Goal: Task Accomplishment & Management: Use online tool/utility

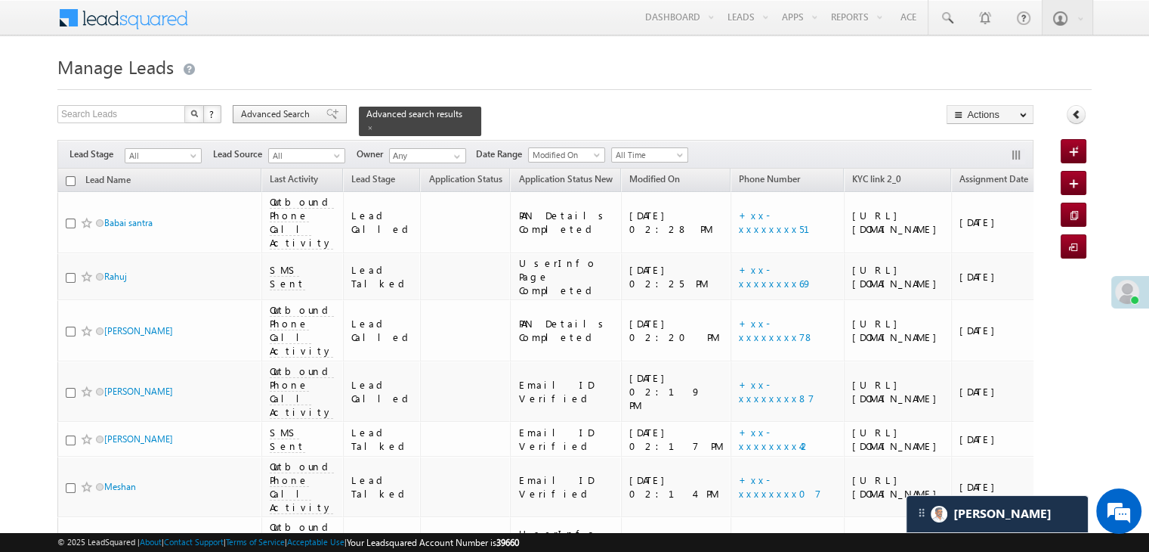
click at [281, 109] on span "Advanced Search" at bounding box center [277, 114] width 73 height 14
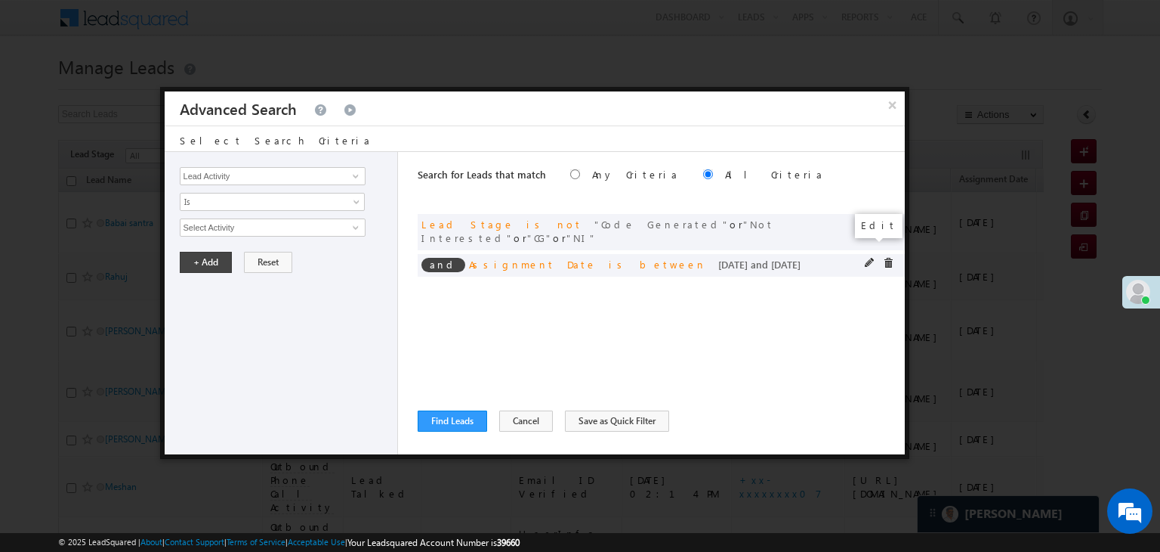
click at [867, 258] on span at bounding box center [870, 263] width 11 height 11
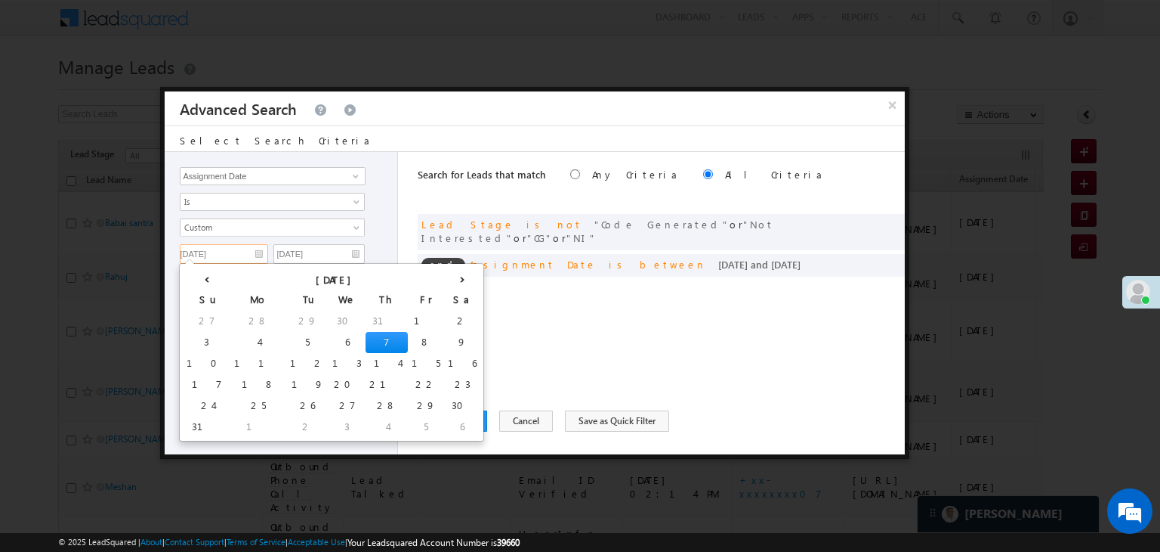
click at [231, 246] on input "[DATE]" at bounding box center [224, 254] width 88 height 20
click at [408, 344] on td "8" at bounding box center [426, 342] width 36 height 21
type input "08/08/25"
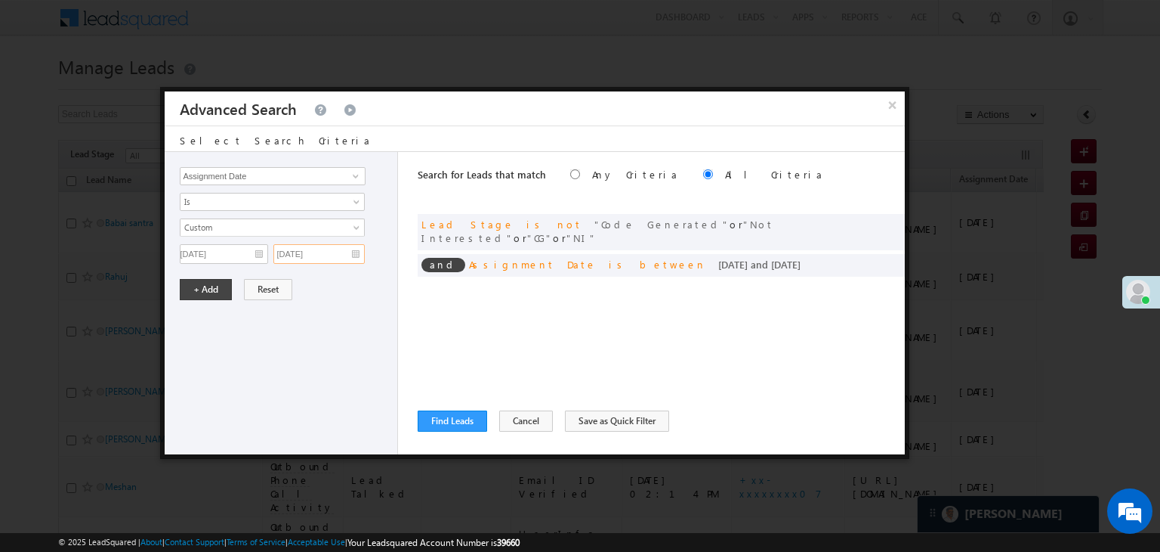
click at [332, 252] on input "[DATE]" at bounding box center [318, 254] width 91 height 20
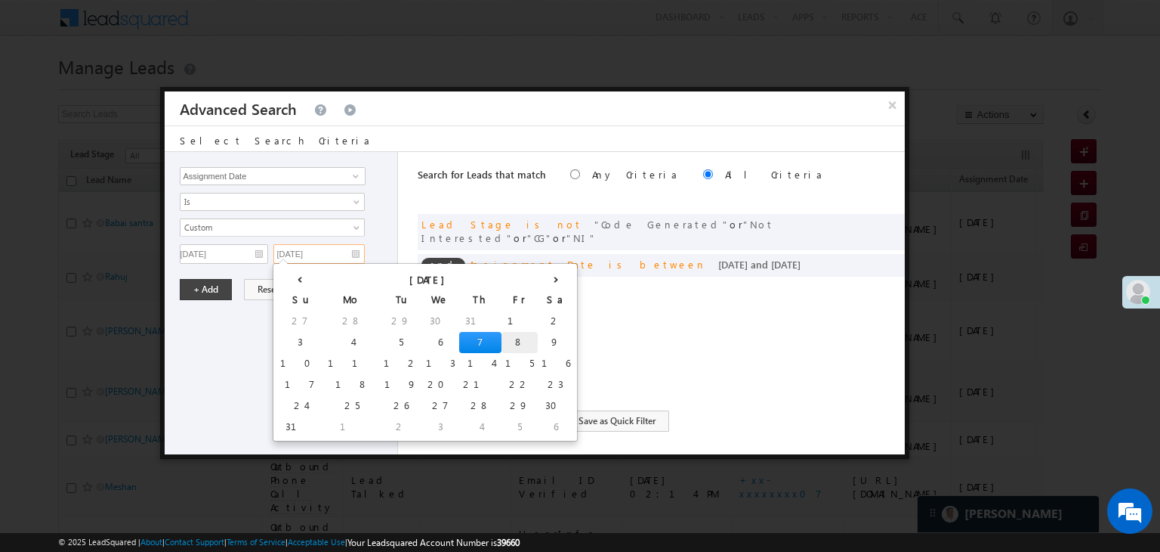
click at [502, 339] on td "8" at bounding box center [520, 342] width 36 height 21
type input "[DATE]"
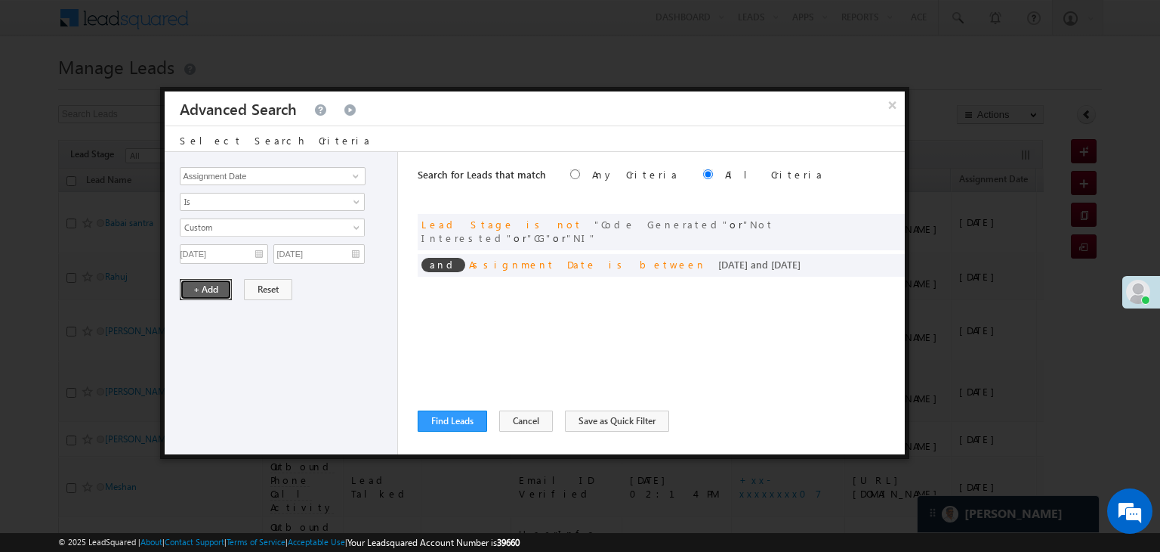
click at [184, 280] on button "+ Add" at bounding box center [206, 289] width 52 height 21
click at [446, 419] on button "Find Leads" at bounding box center [453, 420] width 70 height 21
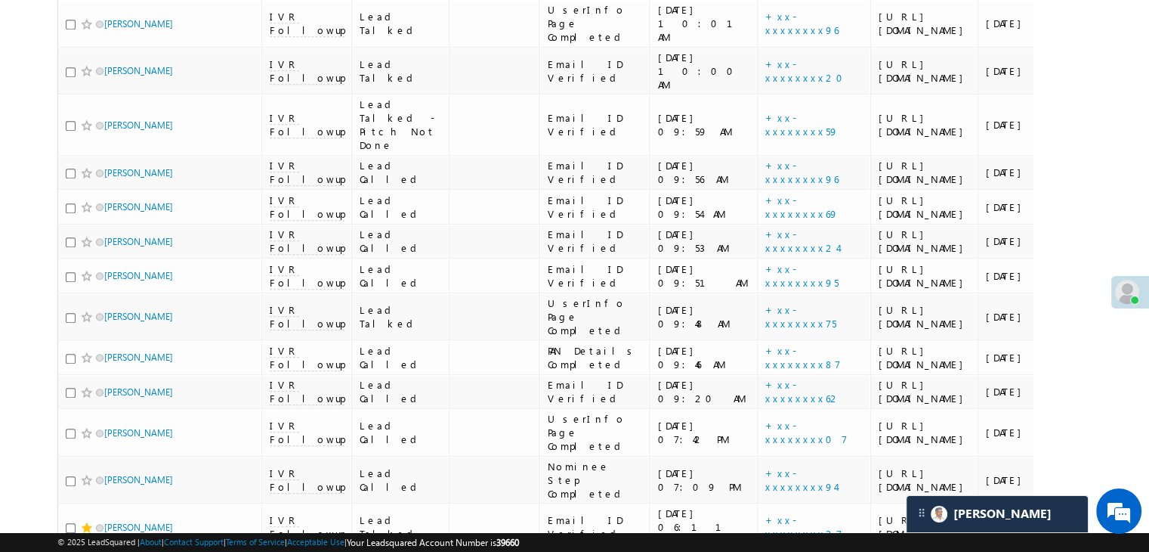
scroll to position [1360, 0]
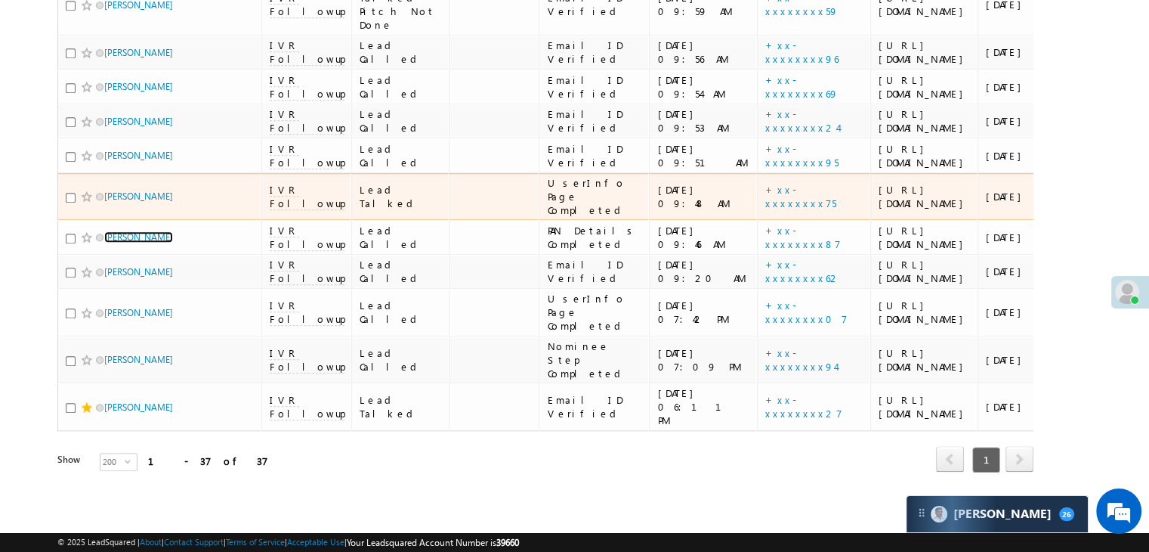
scroll to position [3008, 0]
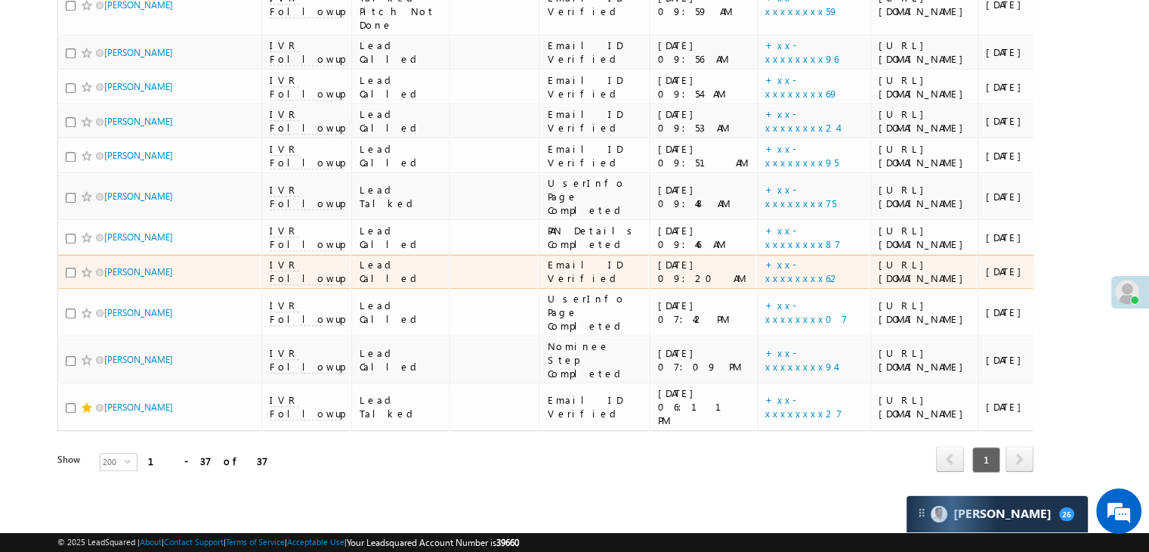
click at [879, 258] on div "https://angelbroking1-pk3em7sa.customui-test.leadsquared.com?leadId=d2391812-56…" at bounding box center [925, 271] width 92 height 27
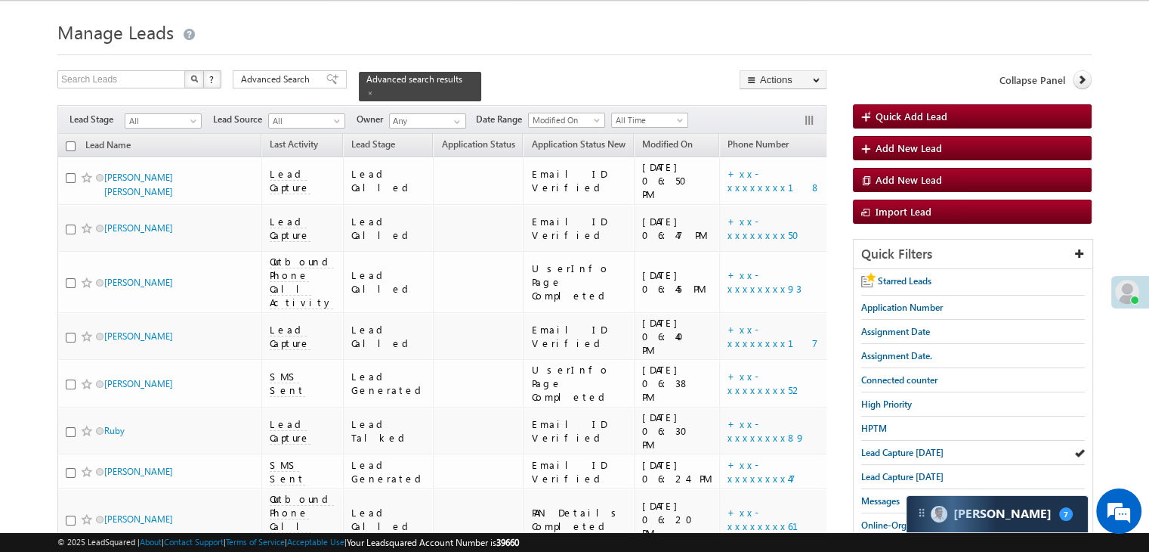
scroll to position [8223, 0]
click at [909, 446] on span "Lead Capture [DATE]" at bounding box center [902, 451] width 82 height 11
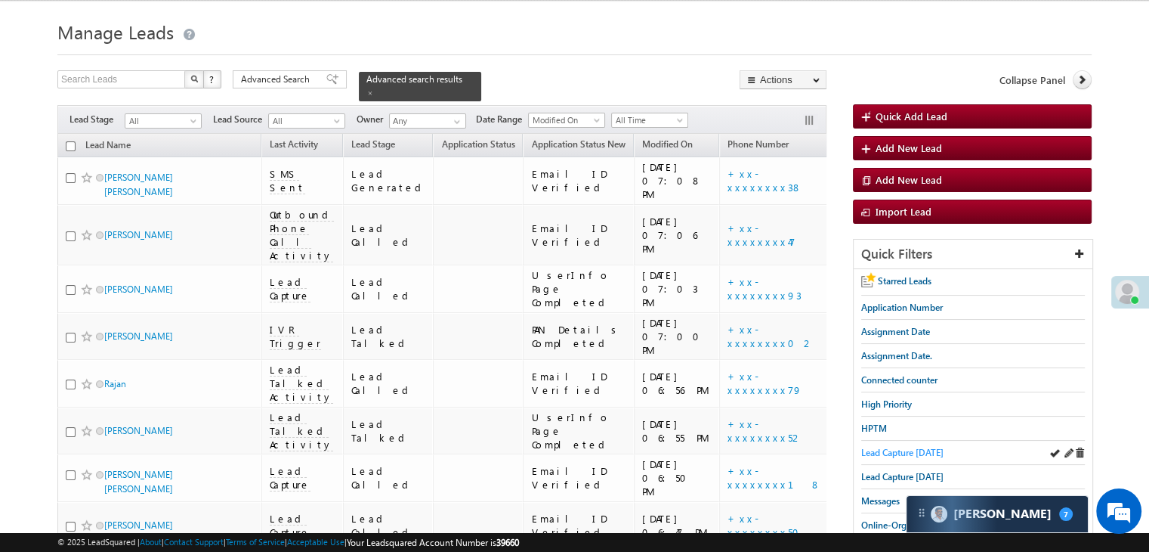
click at [893, 450] on span "Lead Capture [DATE]" at bounding box center [902, 451] width 82 height 11
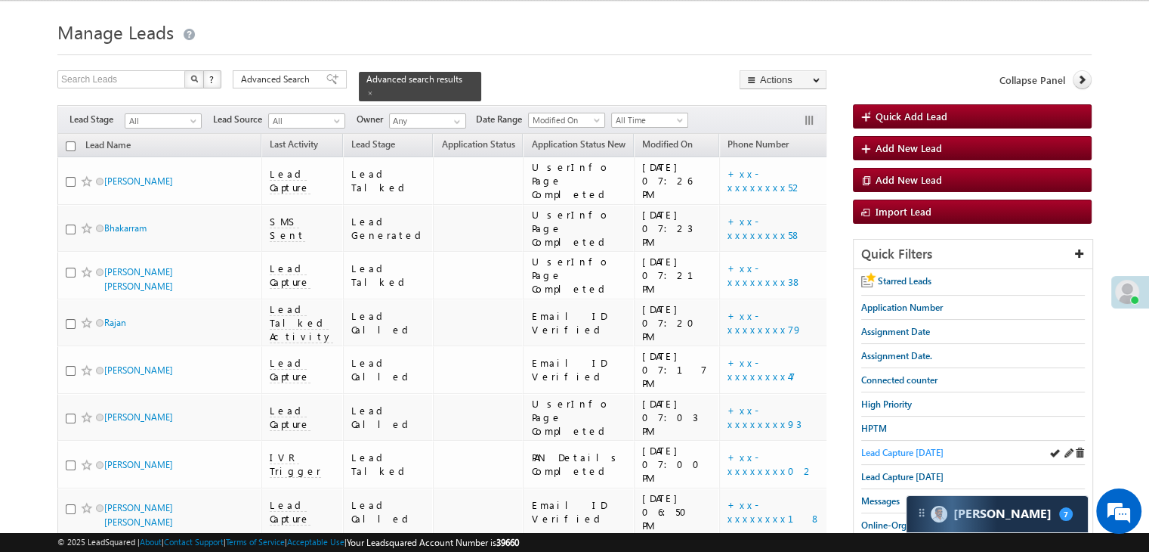
click at [873, 447] on span "Lead Capture [DATE]" at bounding box center [902, 451] width 82 height 11
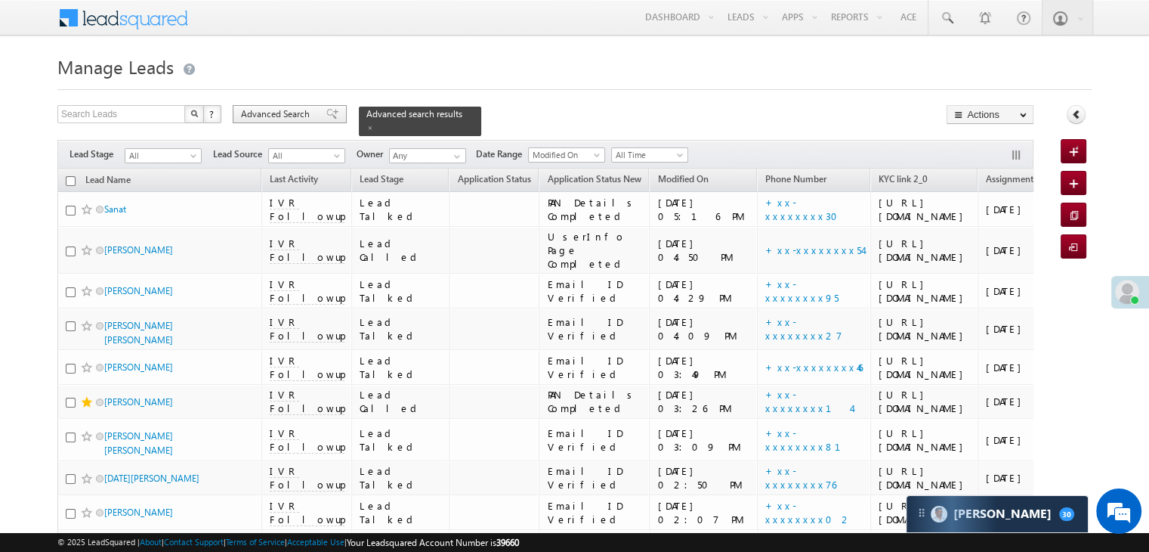
click at [314, 113] on div "Advanced Search" at bounding box center [290, 114] width 114 height 18
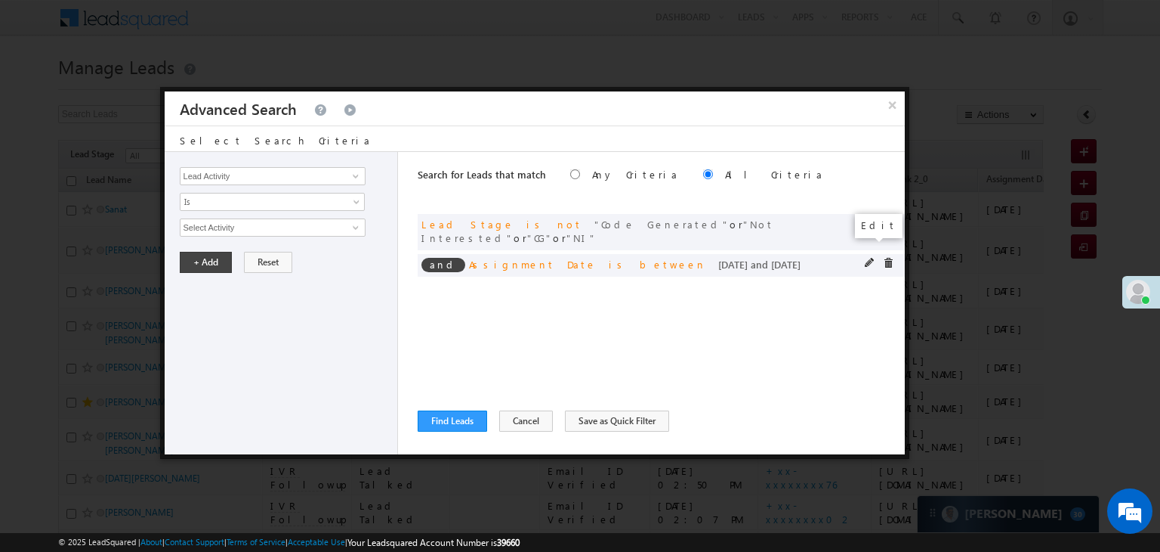
click at [868, 258] on span at bounding box center [870, 263] width 11 height 11
click at [242, 263] on div "Lead Activity Task Sales Group Prospect Id WA Last Message Timestamp 4th Day Di…" at bounding box center [282, 303] width 234 height 302
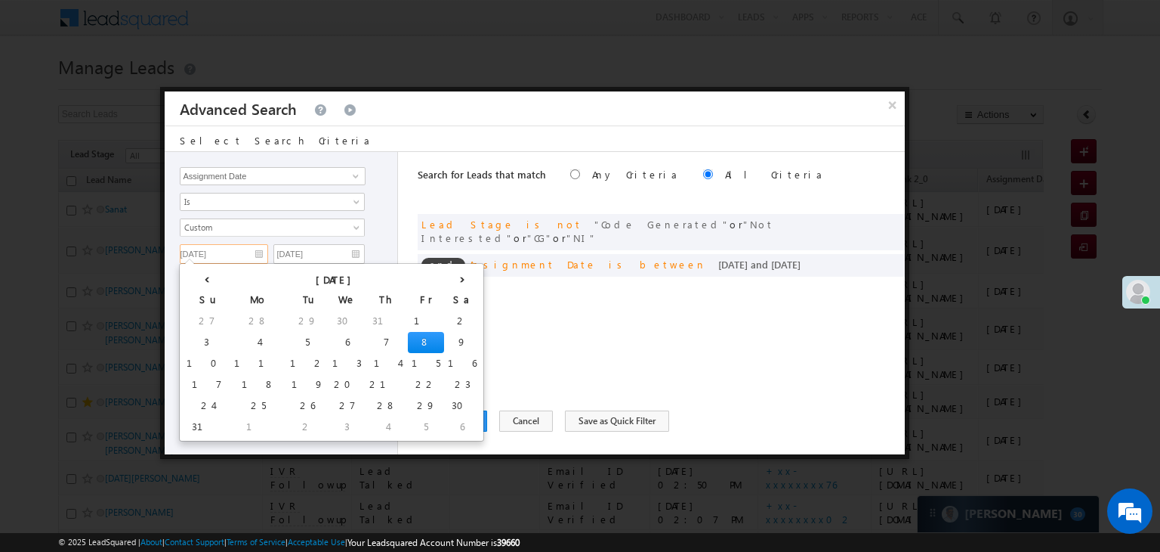
click at [242, 252] on input "[DATE]" at bounding box center [224, 254] width 88 height 20
click at [444, 339] on td "9" at bounding box center [462, 342] width 36 height 21
type input "[DATE]"
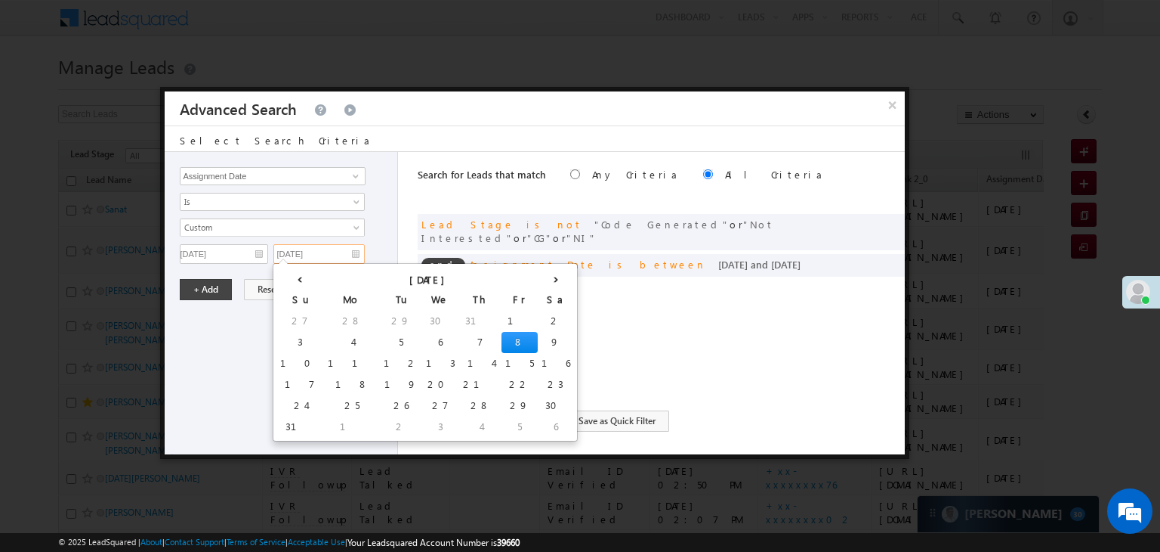
click at [329, 246] on input "[DATE]" at bounding box center [318, 254] width 91 height 20
click at [538, 337] on td "9" at bounding box center [556, 342] width 36 height 21
type input "[DATE]"
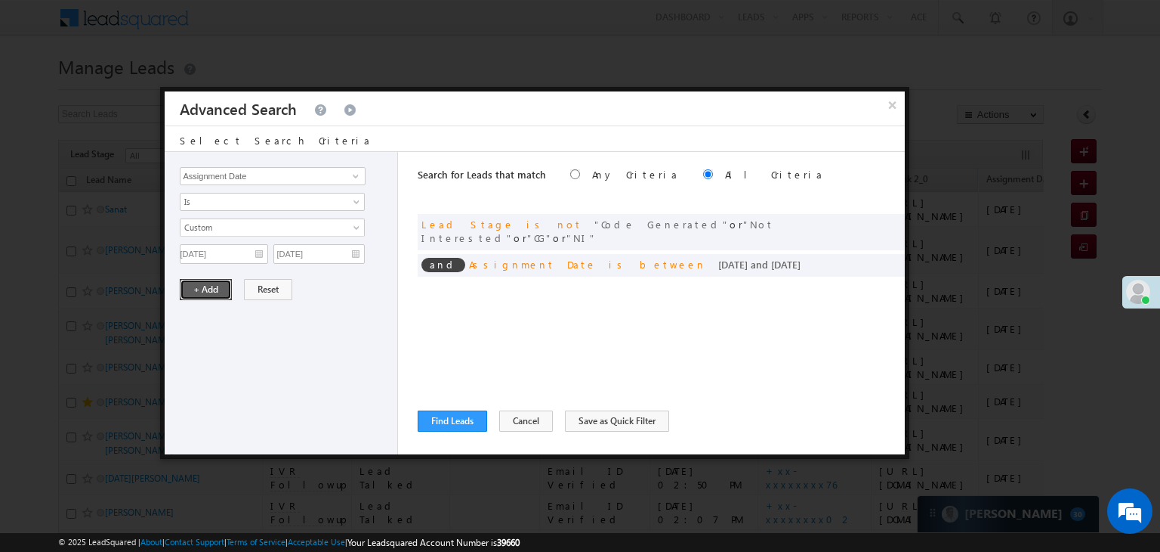
click at [219, 279] on button "+ Add" at bounding box center [206, 289] width 52 height 21
click at [461, 418] on button "Find Leads" at bounding box center [453, 420] width 70 height 21
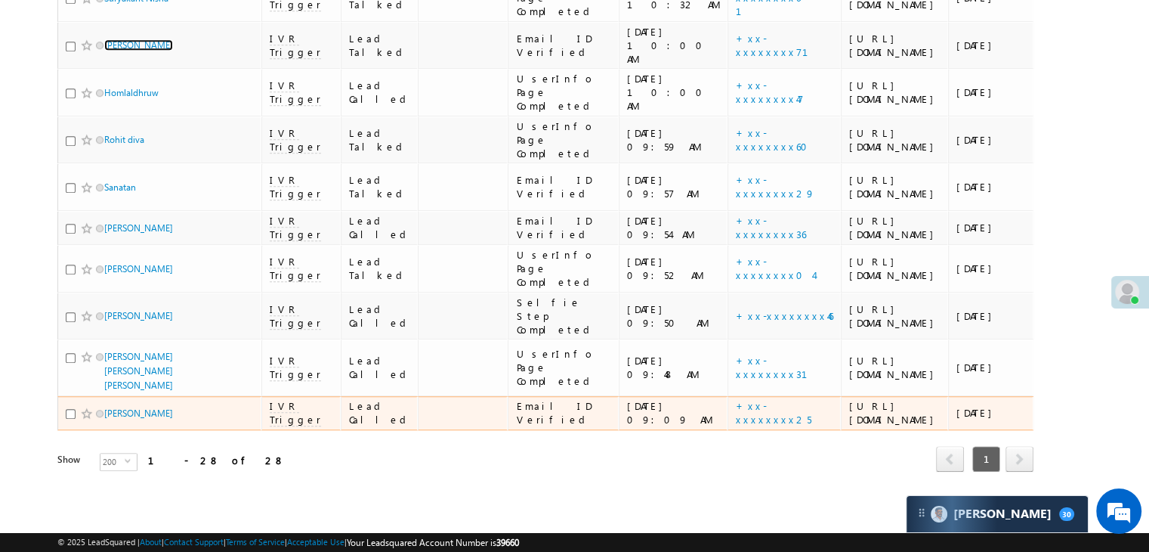
scroll to position [2143, 0]
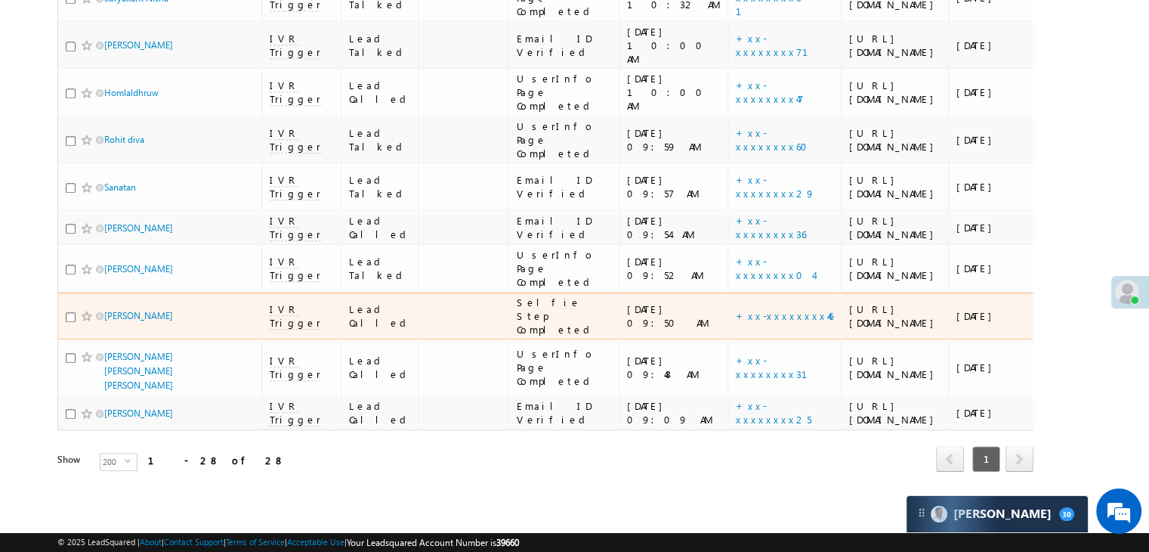
click at [859, 302] on div "[URL][DOMAIN_NAME]" at bounding box center [895, 315] width 92 height 27
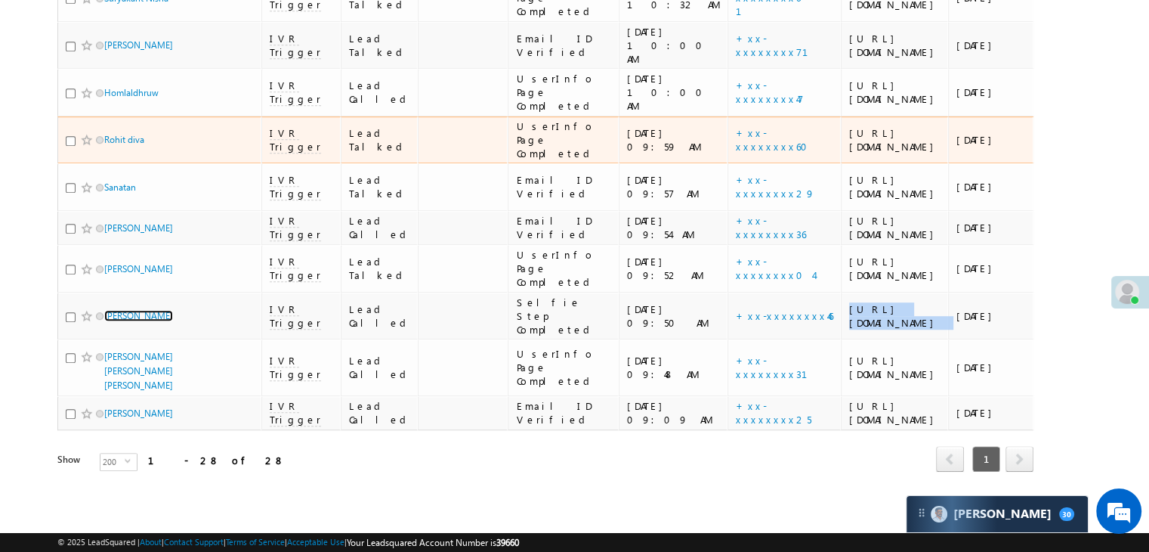
scroll to position [1766, 0]
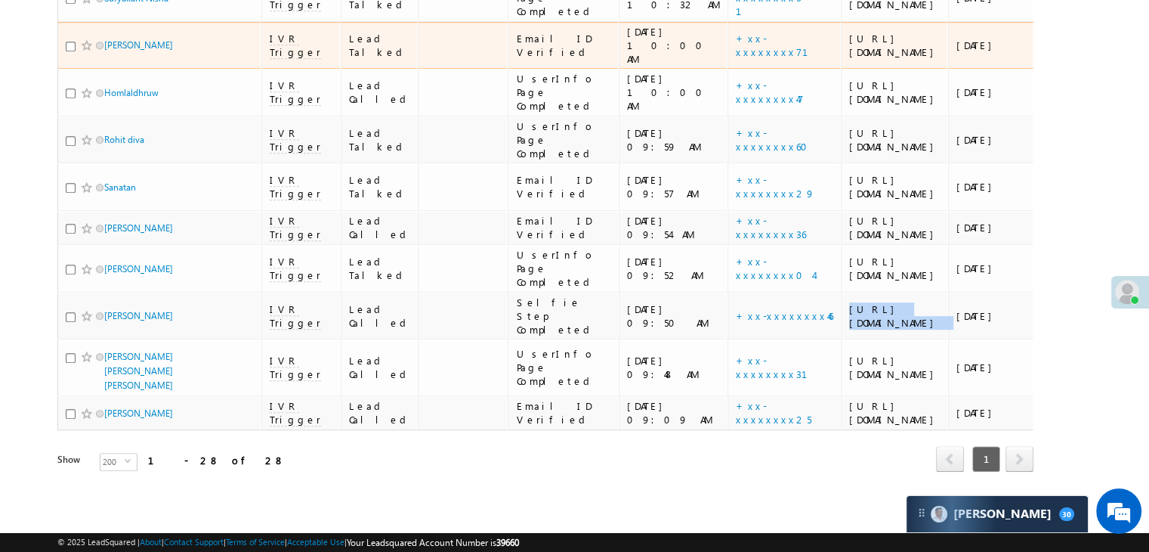
click at [849, 59] on div "[URL][DOMAIN_NAME]" at bounding box center [895, 45] width 92 height 27
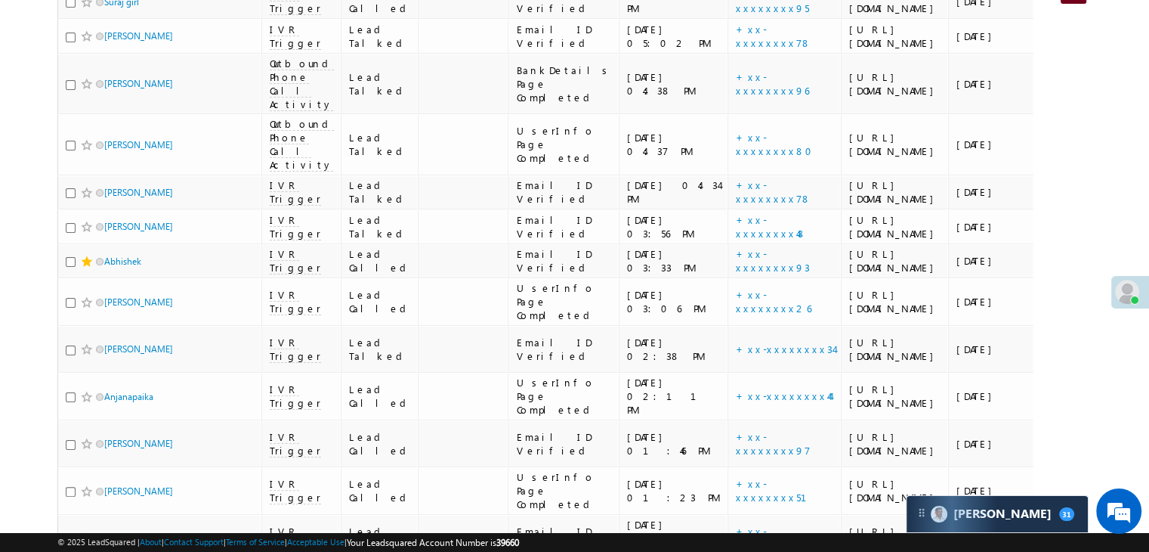
scroll to position [28, 0]
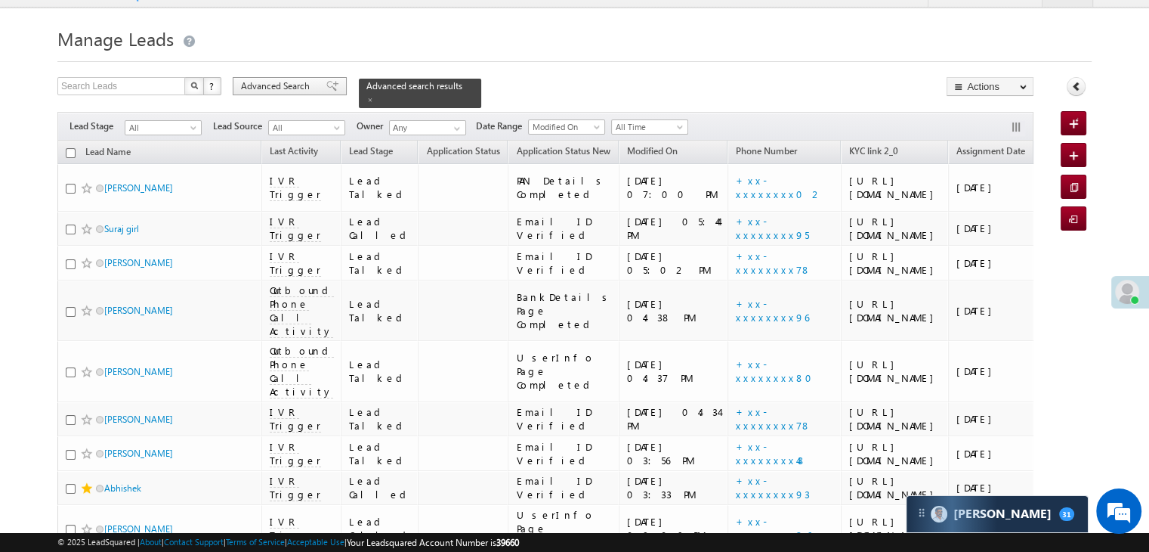
click at [326, 87] on span at bounding box center [332, 86] width 12 height 11
click at [0, 0] on div "× Advanced Search Select Search Criteria Lead Activity Task Sales Group Prospec…" at bounding box center [0, 0] width 0 height 0
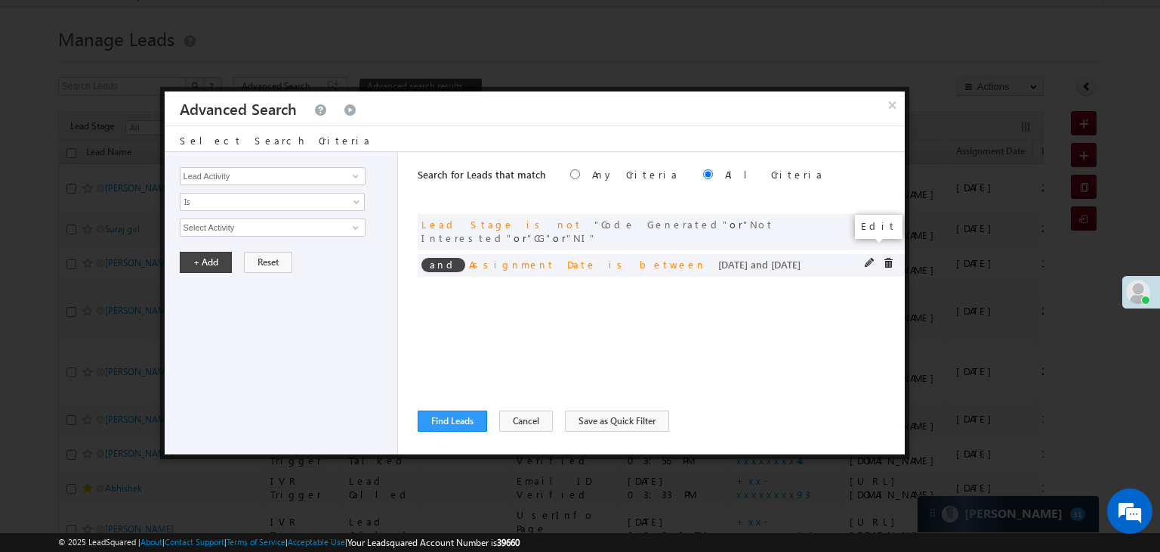
click at [870, 258] on span at bounding box center [870, 263] width 11 height 11
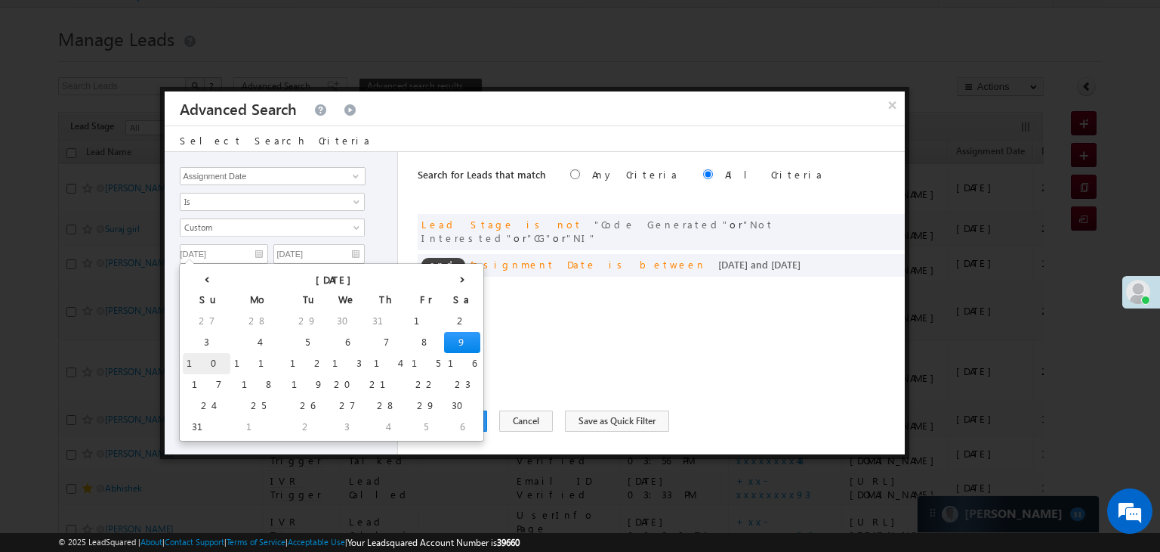
click at [202, 360] on td "10" at bounding box center [207, 363] width 48 height 21
type input "[DATE]"
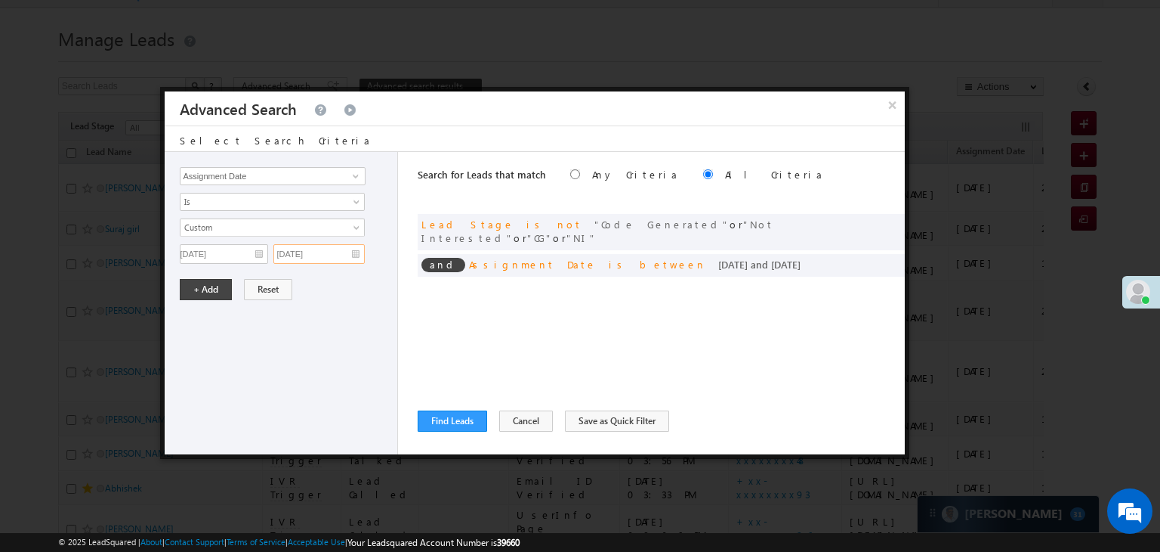
click at [329, 258] on input "[DATE]" at bounding box center [318, 254] width 91 height 20
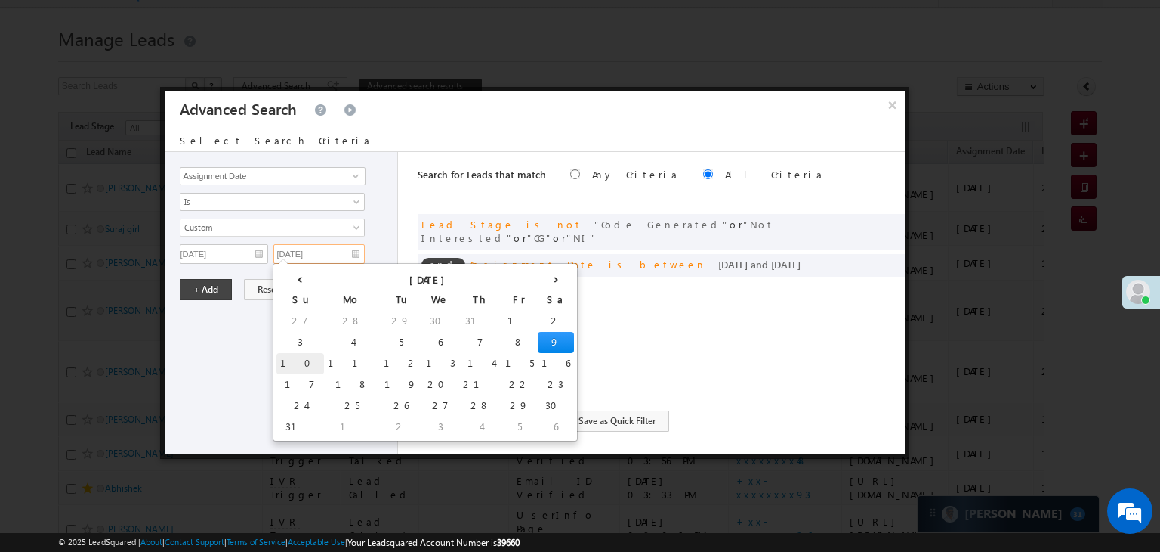
click at [287, 363] on td "10" at bounding box center [301, 363] width 48 height 21
type input "[DATE]"
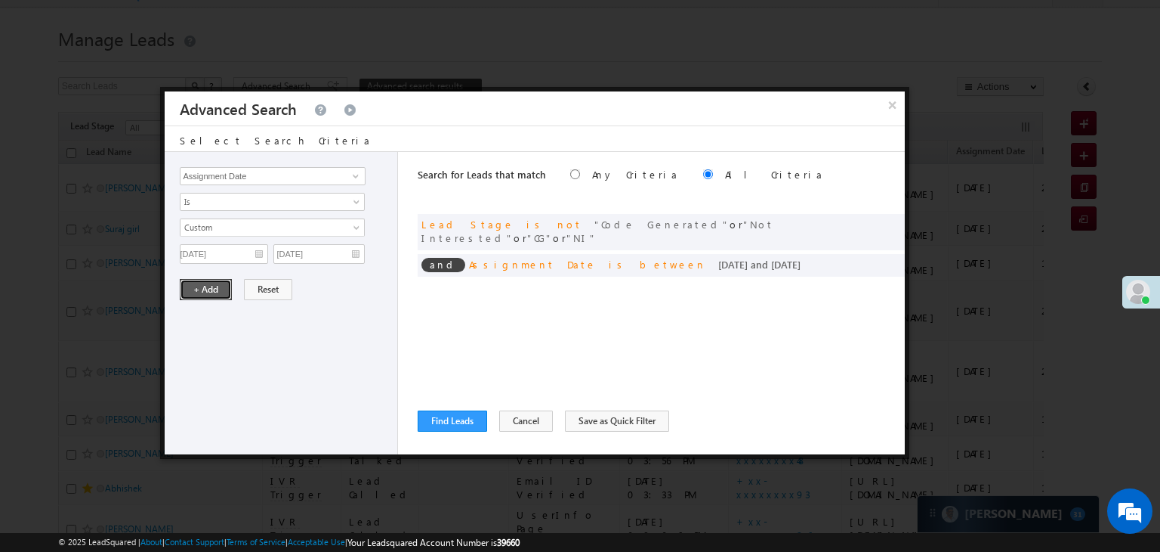
click at [217, 288] on button "+ Add" at bounding box center [206, 289] width 52 height 21
click at [443, 419] on button "Find Leads" at bounding box center [453, 420] width 70 height 21
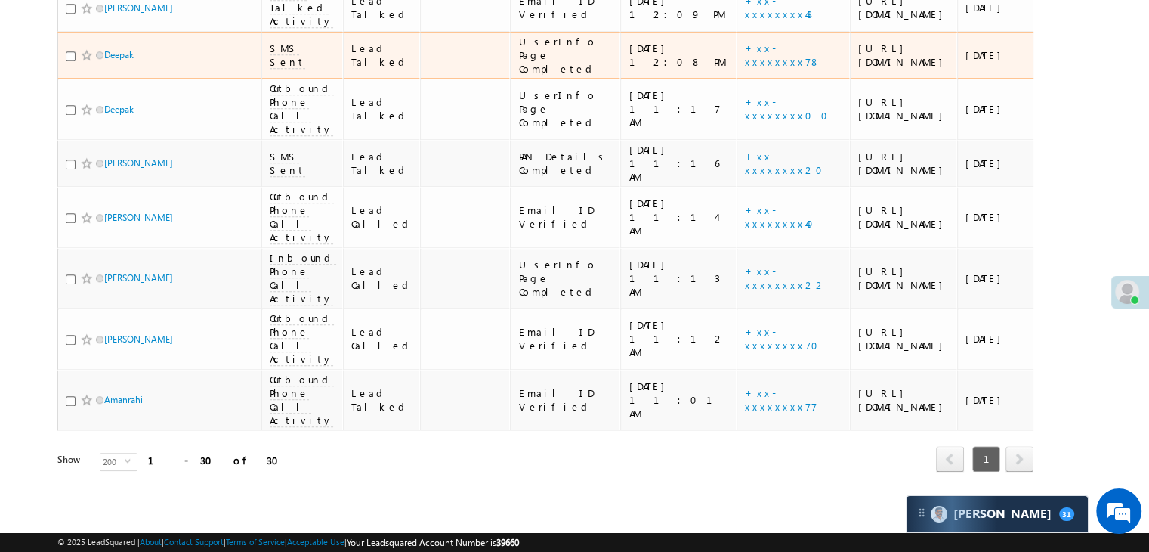
scroll to position [1813, 0]
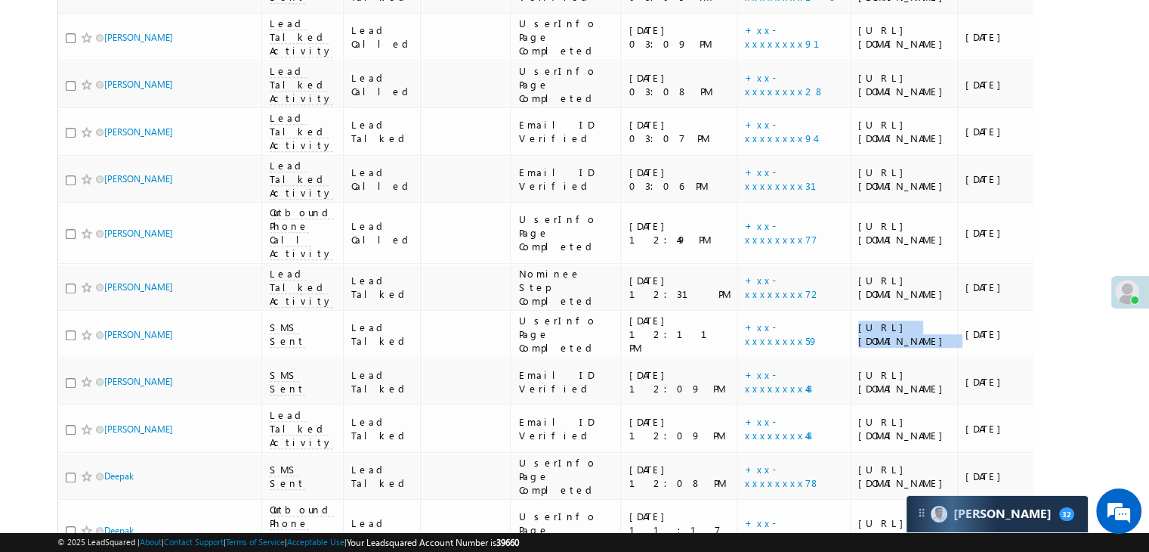
scroll to position [907, 0]
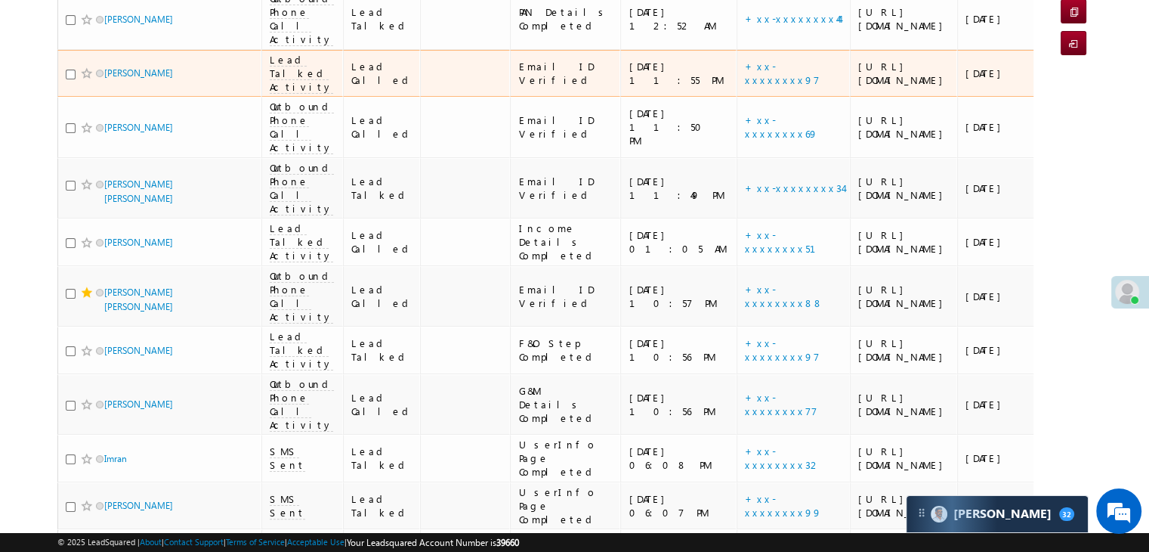
scroll to position [0, 0]
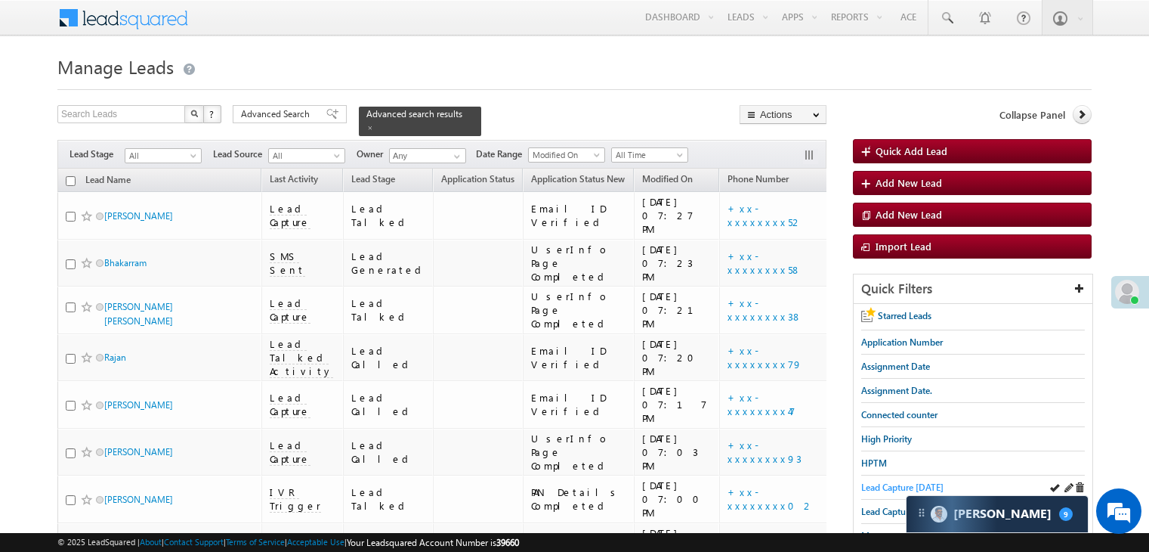
click at [885, 481] on span "Lead Capture [DATE]" at bounding box center [902, 486] width 82 height 11
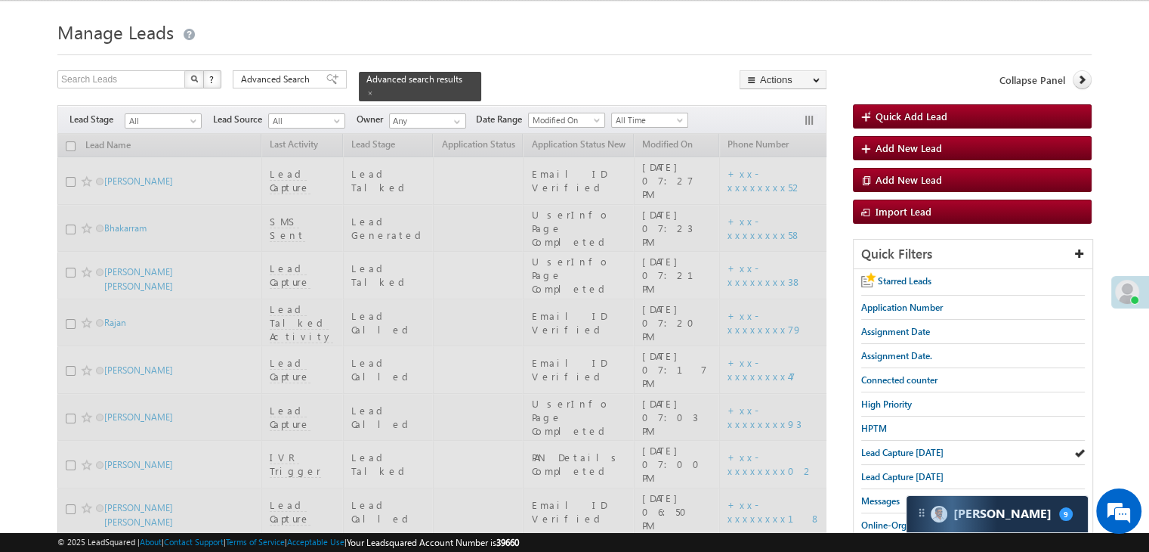
scroll to position [8523, 0]
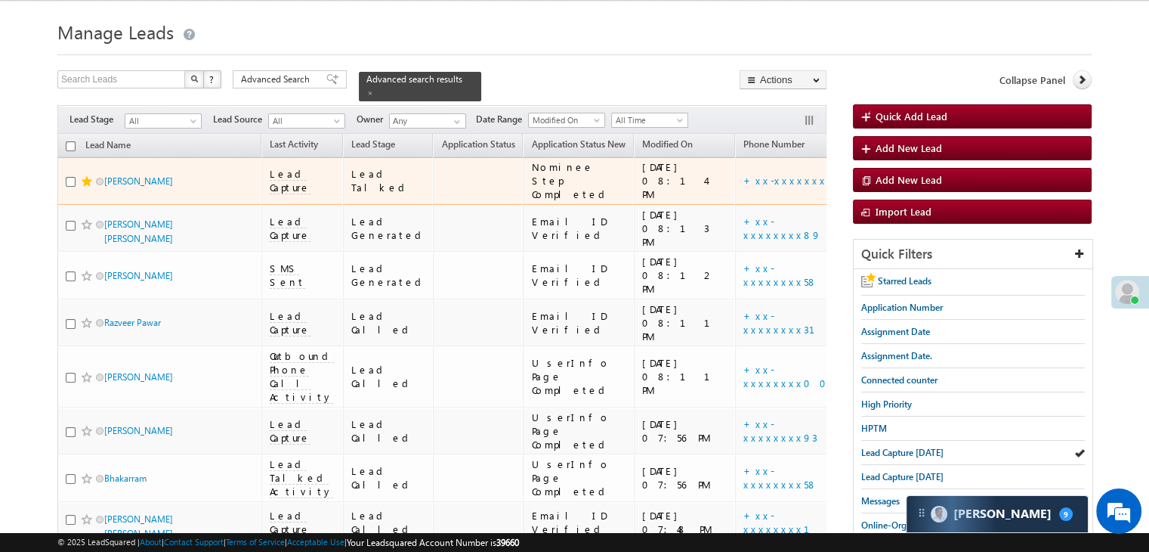
click at [857, 194] on div "[URL][DOMAIN_NAME]" at bounding box center [903, 180] width 92 height 27
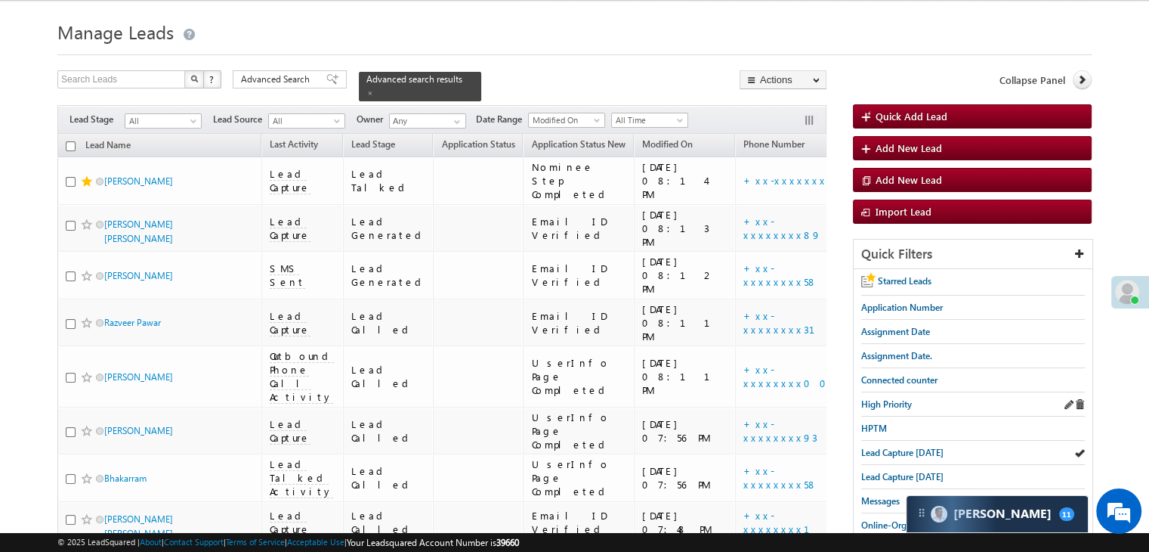
scroll to position [8824, 0]
click at [891, 451] on span "Lead Capture [DATE]" at bounding box center [902, 451] width 82 height 11
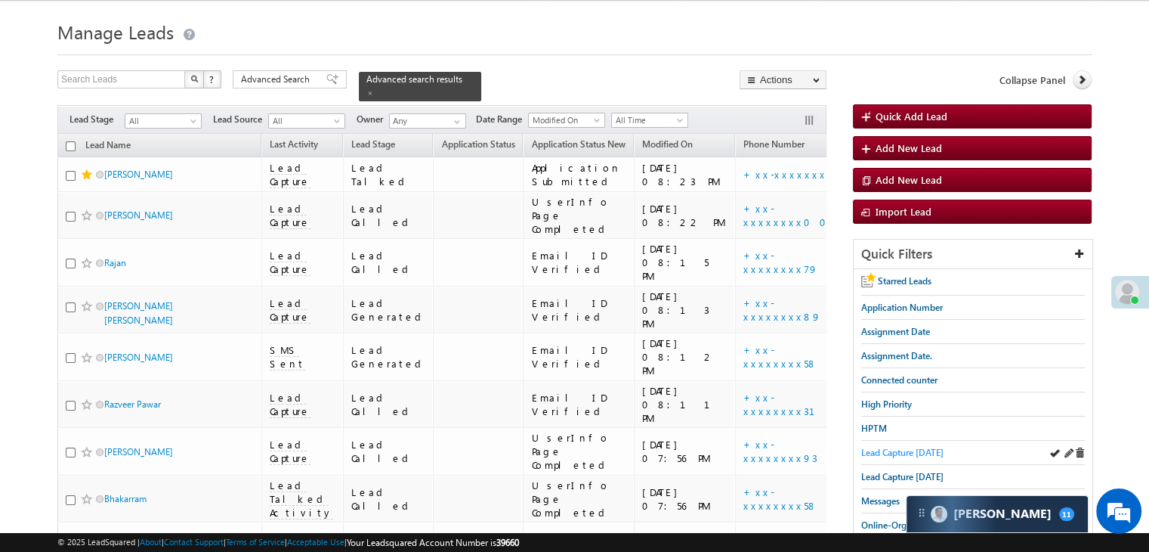
click at [873, 446] on span "Lead Capture [DATE]" at bounding box center [902, 451] width 82 height 11
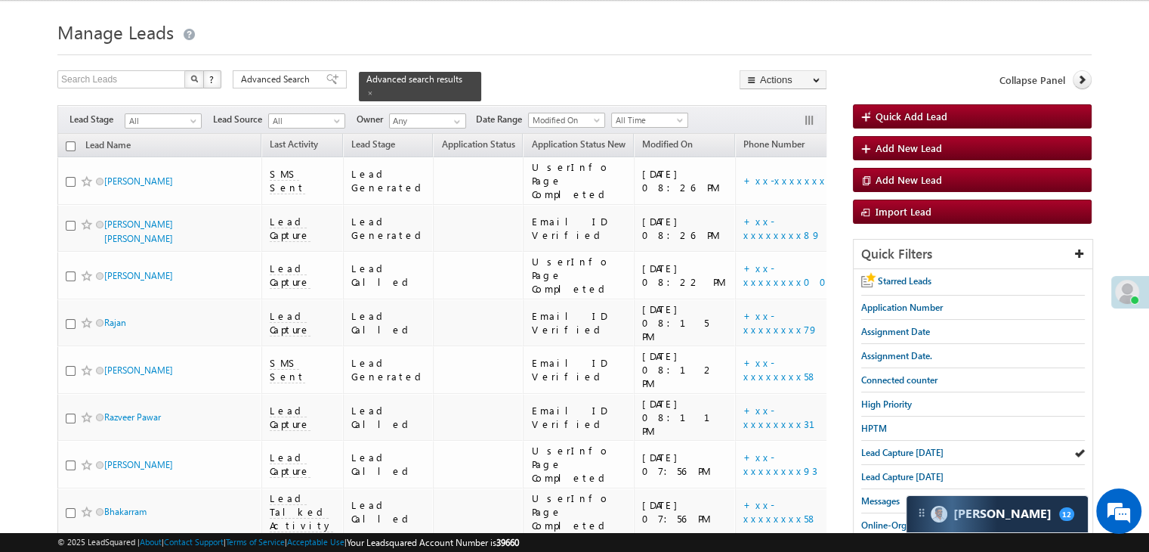
scroll to position [8974, 0]
click at [1127, 298] on span at bounding box center [1127, 292] width 24 height 24
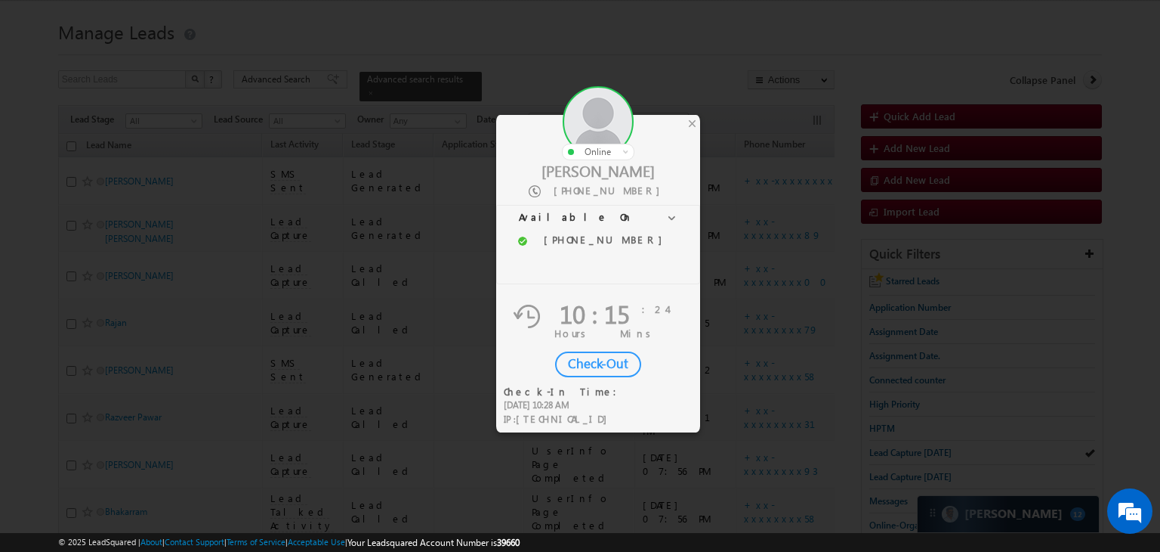
click at [609, 369] on div "Check-Out" at bounding box center [598, 364] width 86 height 26
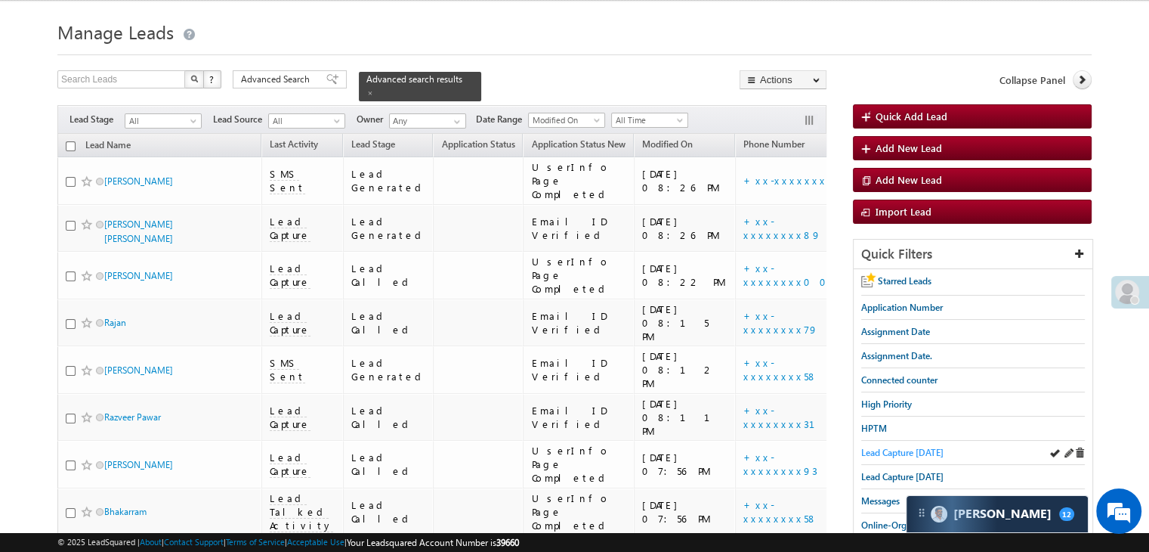
click at [902, 447] on span "Lead Capture [DATE]" at bounding box center [902, 451] width 82 height 11
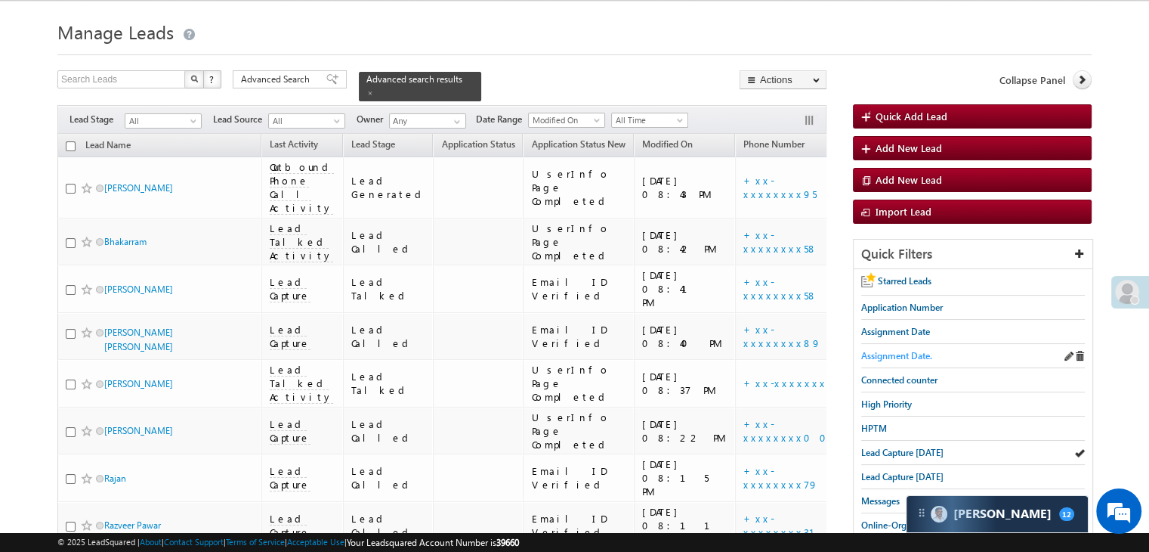
click at [888, 350] on span "Assignment Date." at bounding box center [896, 355] width 71 height 11
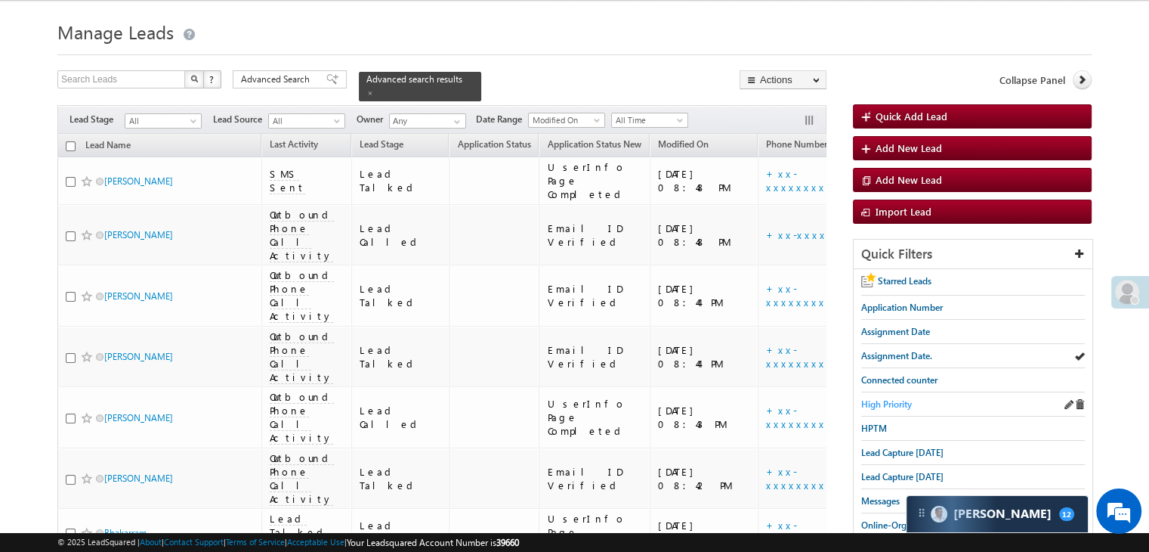
click at [907, 398] on span "High Priority" at bounding box center [886, 403] width 51 height 11
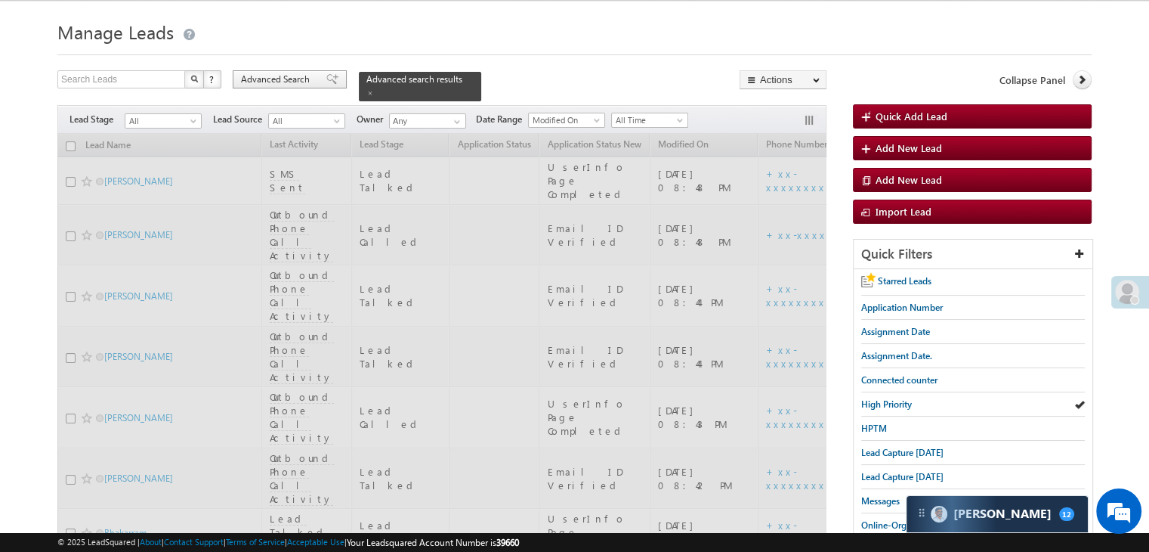
click at [324, 73] on div "Advanced Search" at bounding box center [290, 79] width 114 height 18
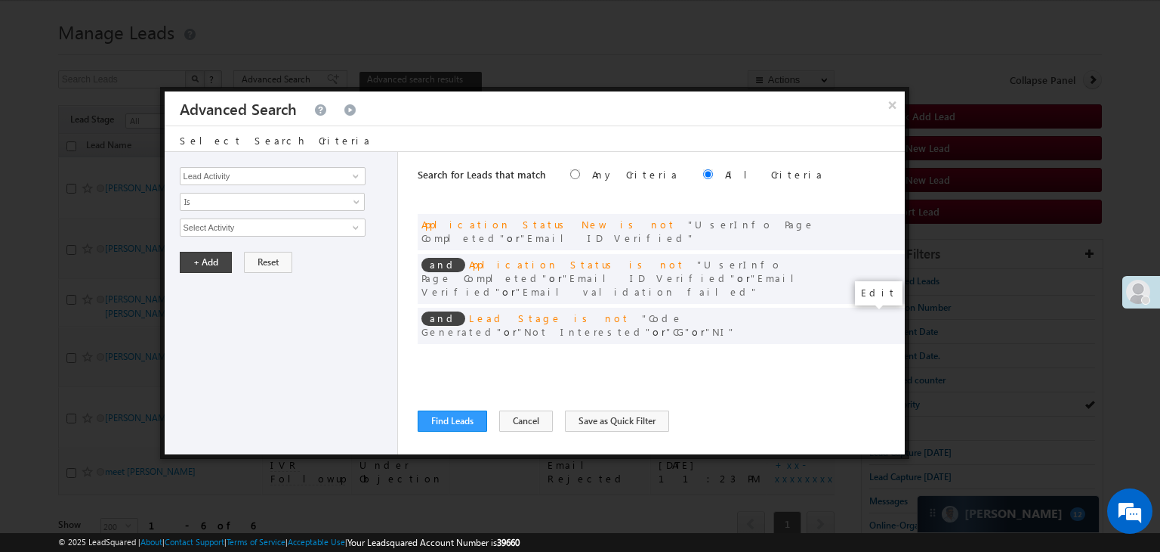
click at [865, 351] on span at bounding box center [870, 356] width 11 height 11
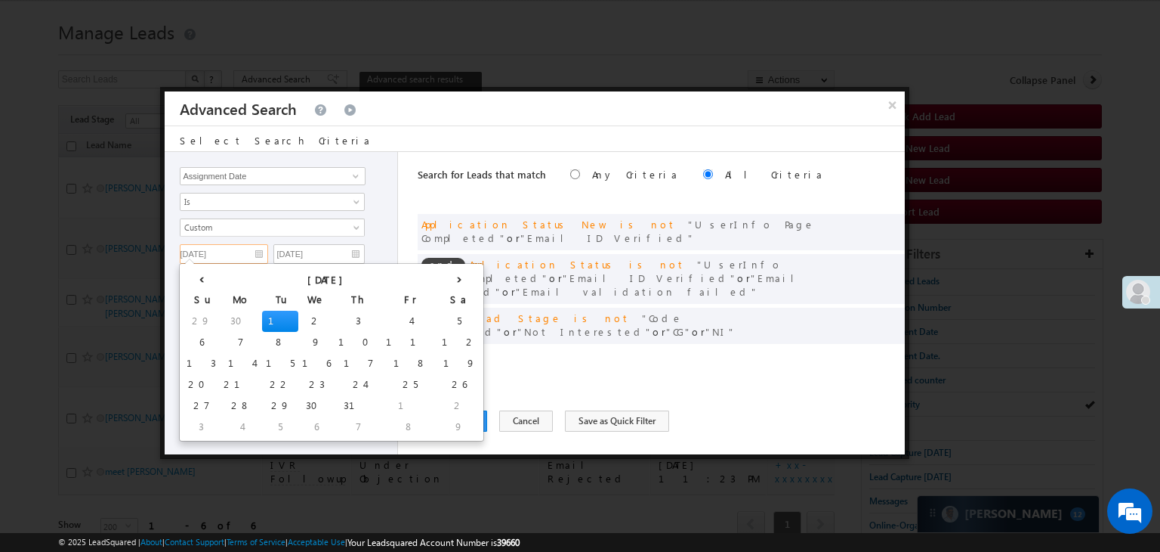
click at [230, 252] on input "[DATE]" at bounding box center [224, 254] width 88 height 20
click at [298, 424] on td "6" at bounding box center [316, 426] width 36 height 21
type input "[DATE]"
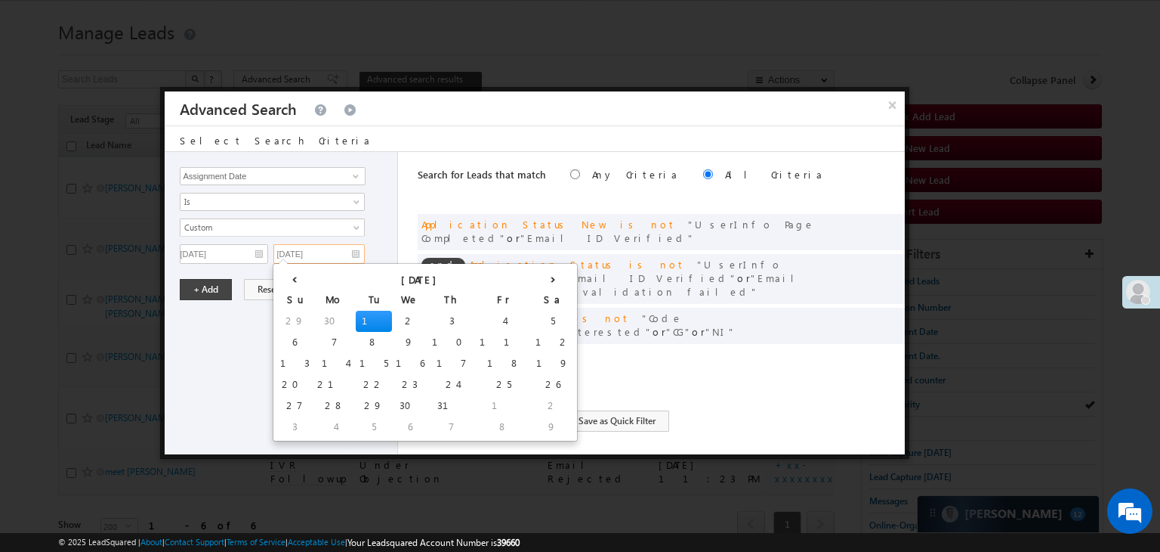
click at [331, 259] on input "[DATE]" at bounding box center [318, 254] width 91 height 20
click at [392, 422] on td "6" at bounding box center [410, 426] width 36 height 21
type input "[DATE]"
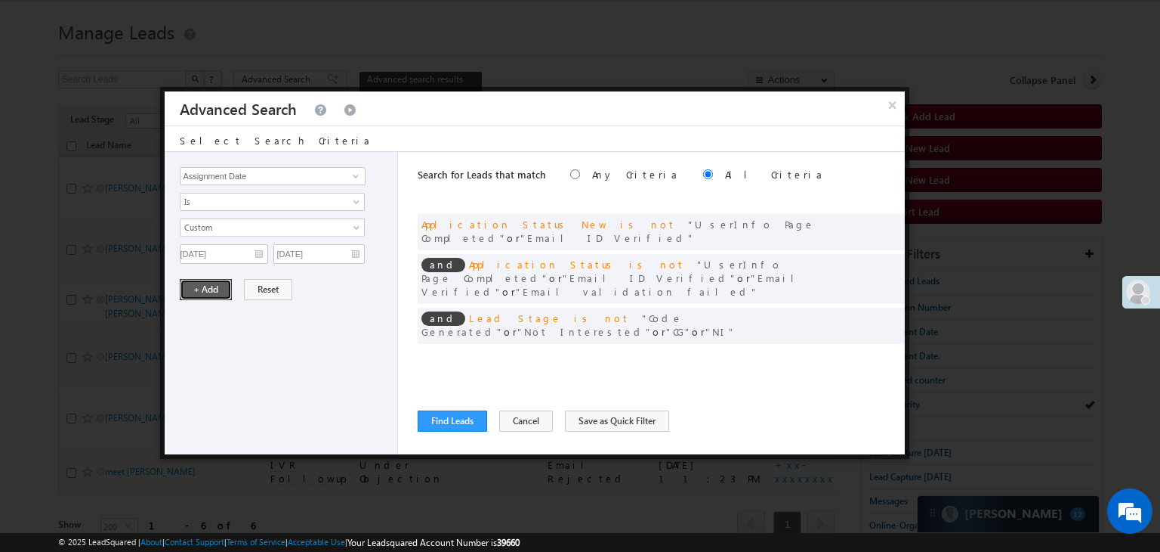
click at [202, 286] on button "+ Add" at bounding box center [206, 289] width 52 height 21
click at [450, 421] on button "Find Leads" at bounding box center [453, 420] width 70 height 21
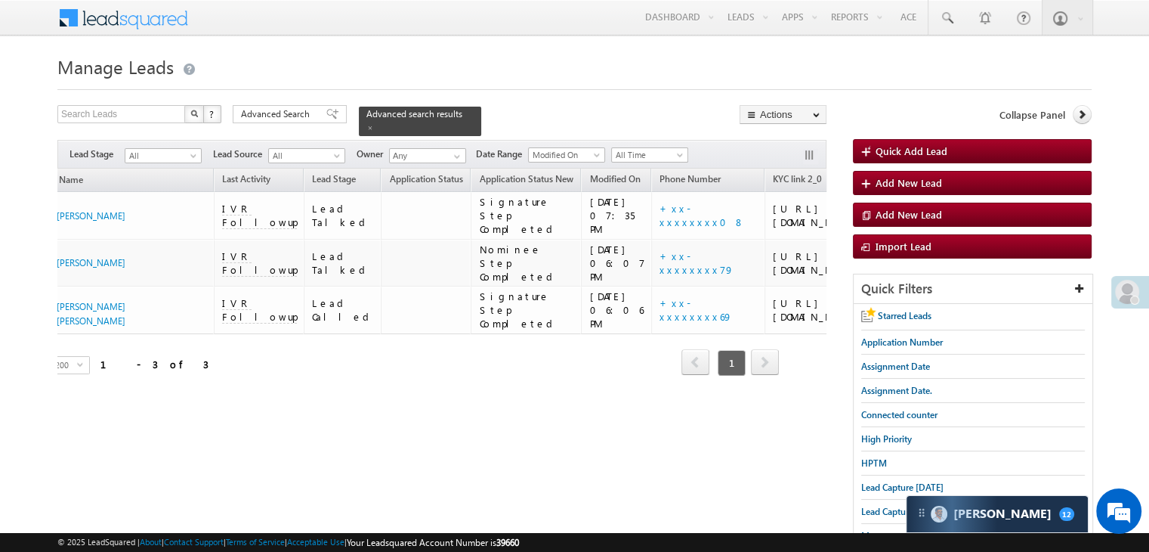
scroll to position [0, 0]
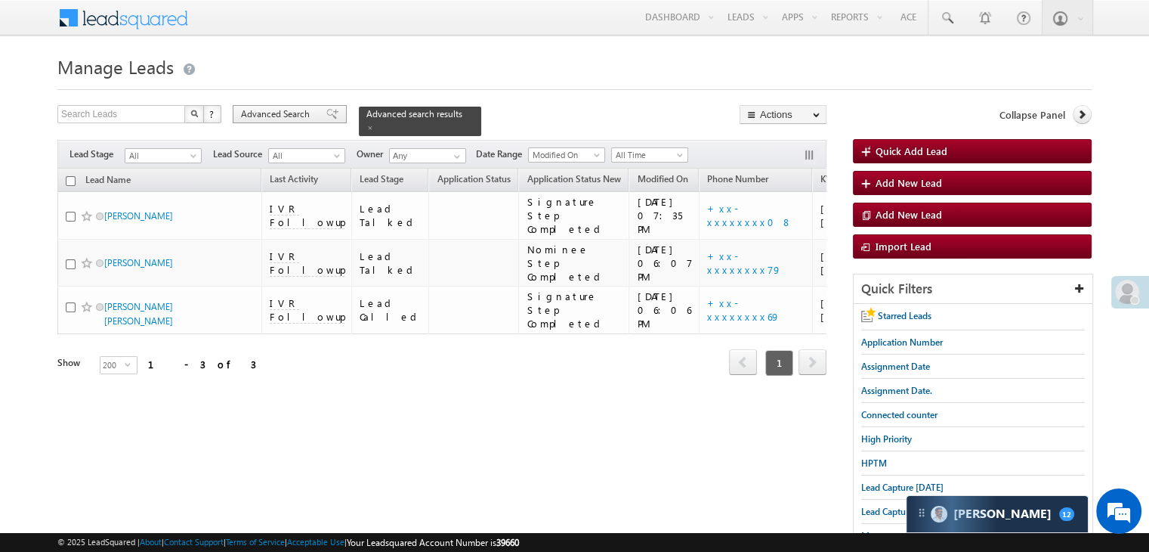
click at [329, 120] on div "Advanced Search" at bounding box center [290, 114] width 114 height 18
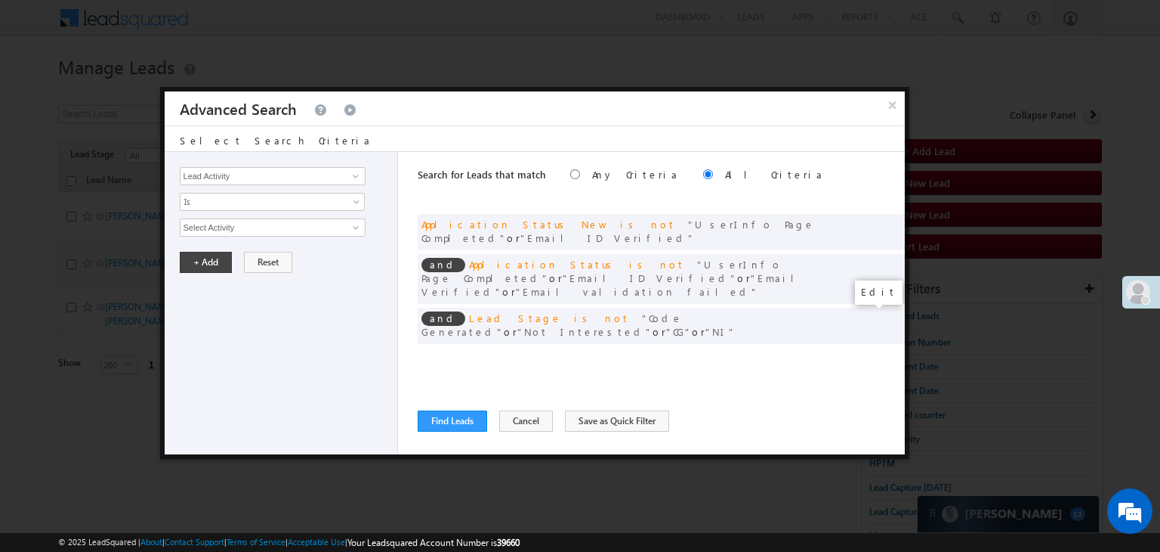
click at [867, 351] on span at bounding box center [870, 356] width 11 height 11
click at [239, 250] on input "[DATE]" at bounding box center [224, 254] width 88 height 20
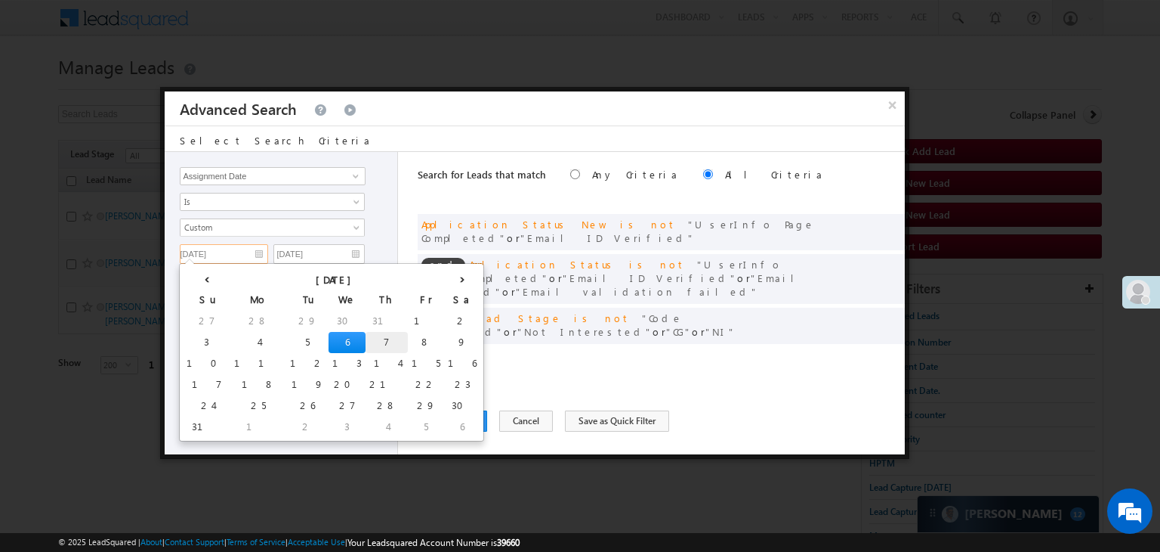
click at [366, 340] on td "7" at bounding box center [387, 342] width 42 height 21
type input "[DATE]"
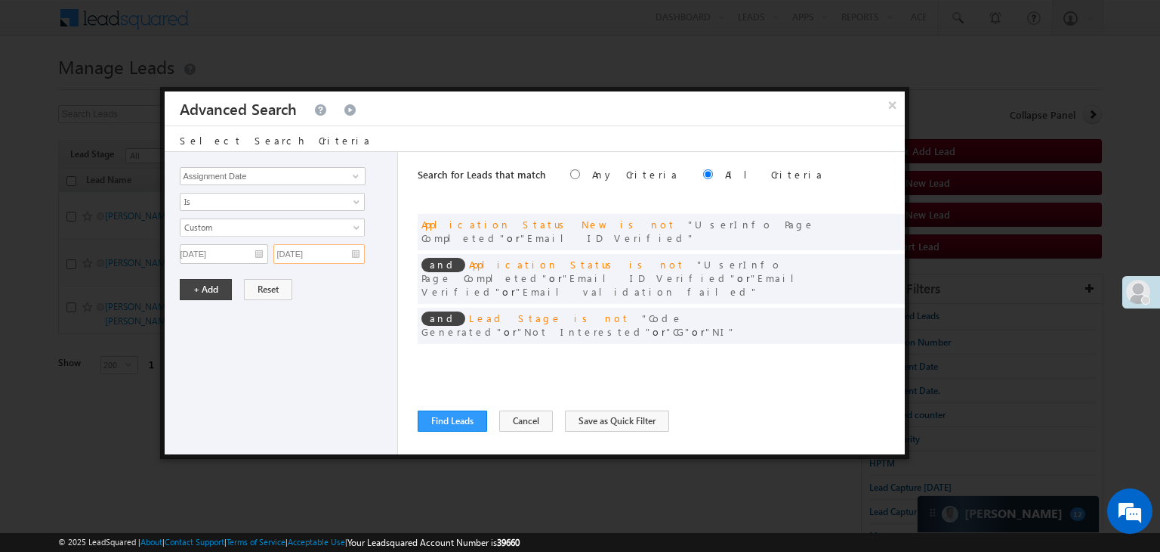
click at [317, 251] on input "[DATE]" at bounding box center [318, 254] width 91 height 20
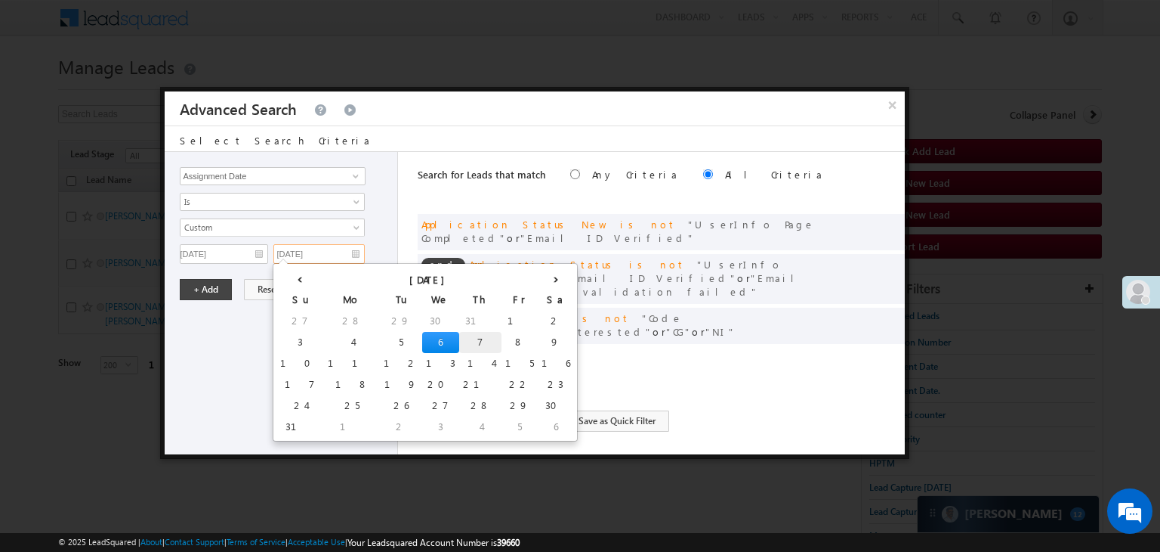
click at [459, 341] on td "7" at bounding box center [480, 342] width 42 height 21
type input "[DATE]"
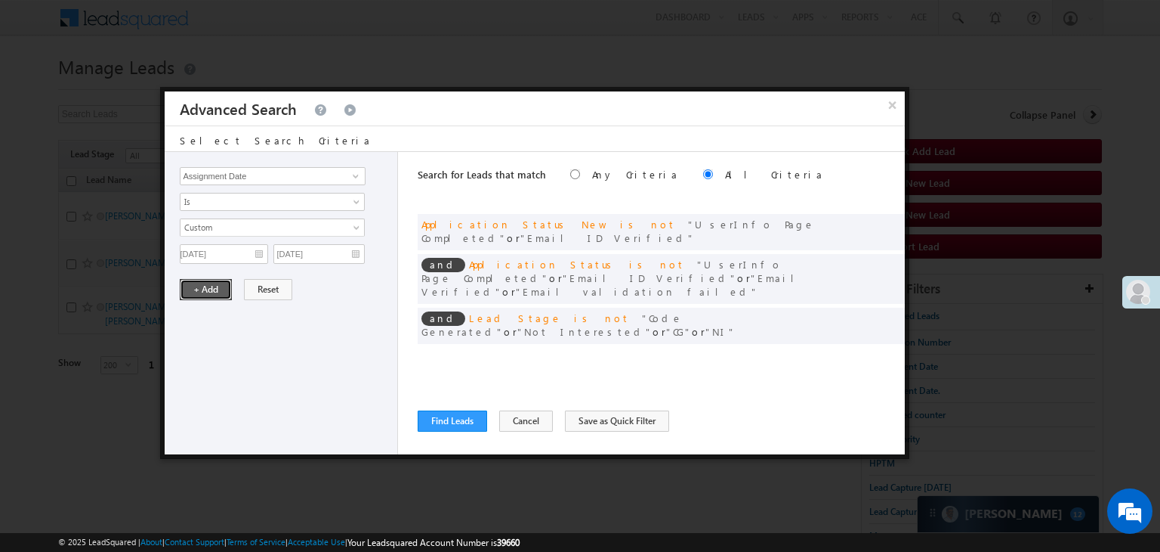
click at [217, 292] on button "+ Add" at bounding box center [206, 289] width 52 height 21
click at [434, 418] on button "Find Leads" at bounding box center [453, 420] width 70 height 21
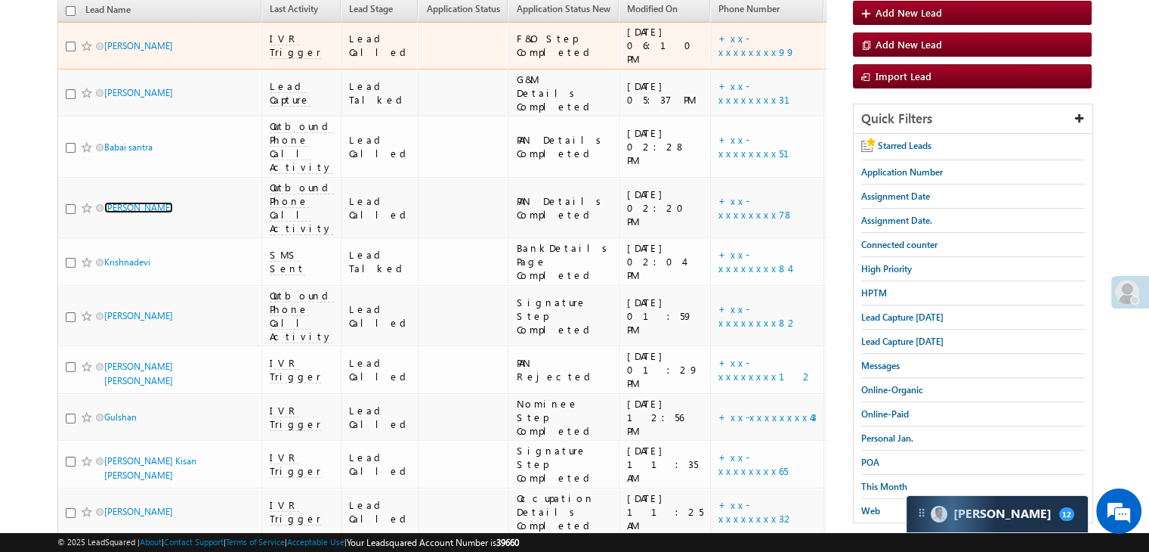
scroll to position [36, 0]
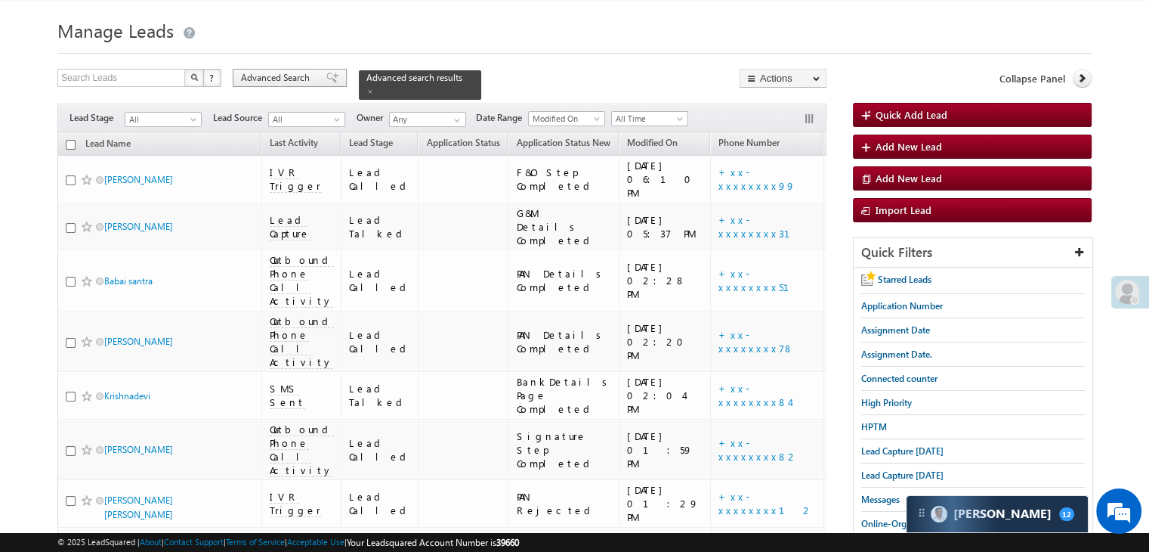
click at [298, 79] on span "Advanced Search" at bounding box center [277, 78] width 73 height 14
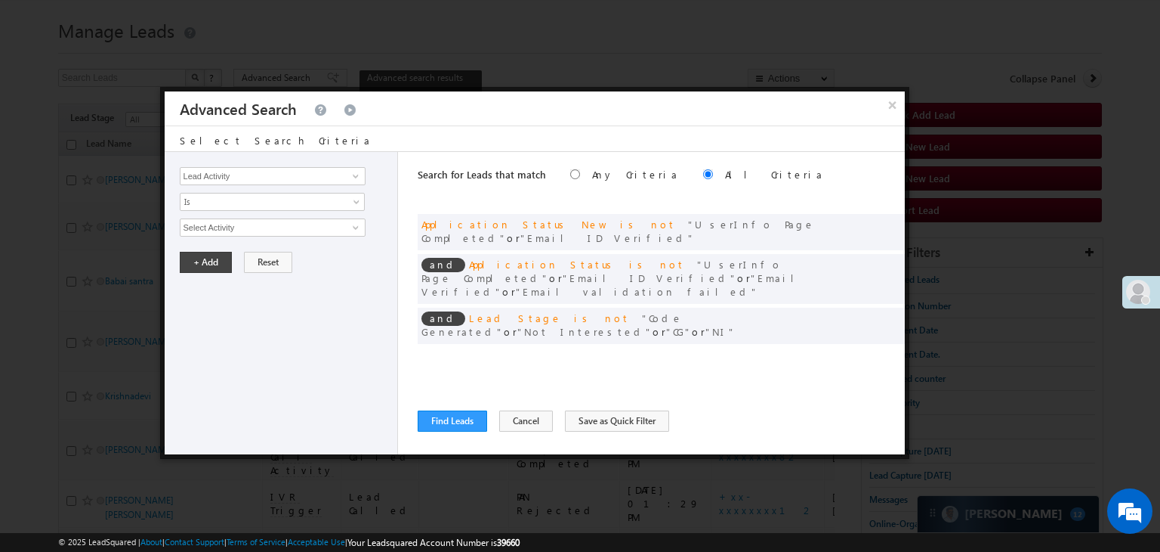
click at [870, 351] on span at bounding box center [870, 356] width 11 height 11
click at [867, 351] on span at bounding box center [870, 356] width 11 height 11
click at [236, 248] on input "[DATE]" at bounding box center [224, 254] width 88 height 20
click at [256, 252] on input "[DATE]" at bounding box center [224, 254] width 88 height 20
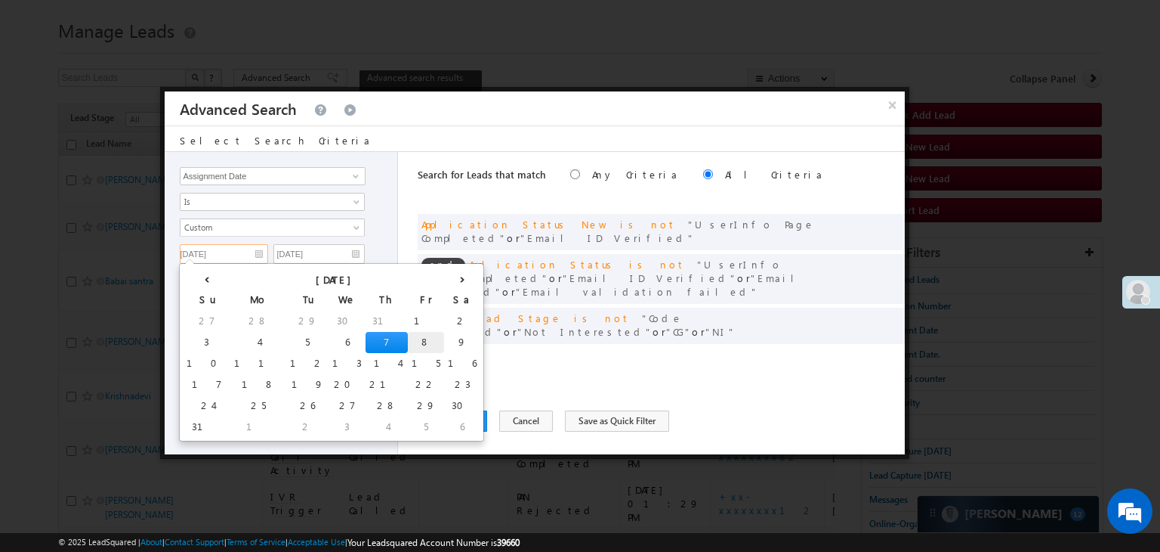
click at [408, 338] on td "8" at bounding box center [426, 342] width 36 height 21
type input "[DATE]"
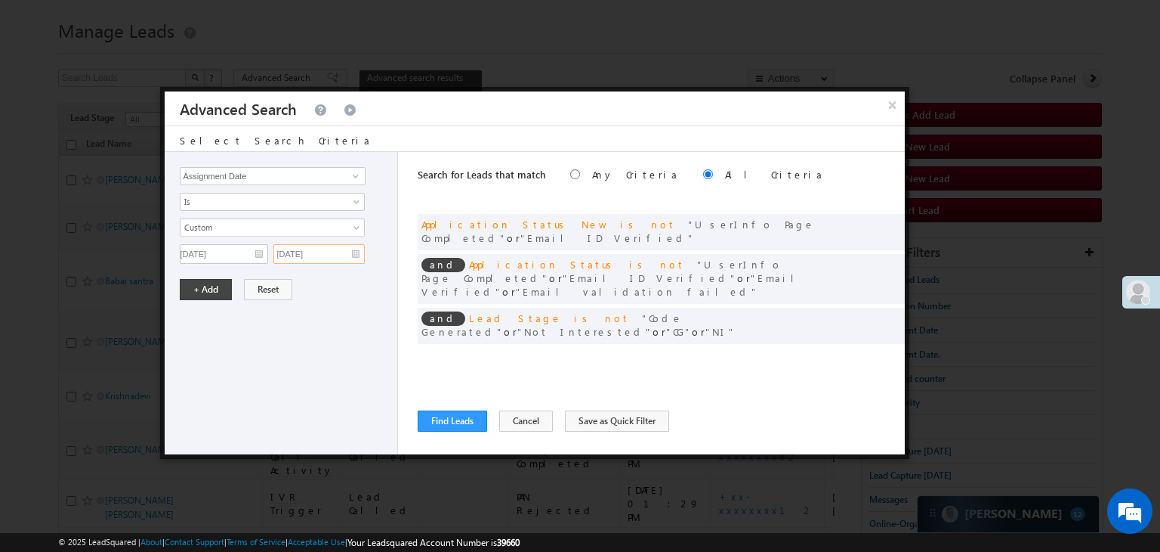
click at [338, 249] on input "[DATE]" at bounding box center [318, 254] width 91 height 20
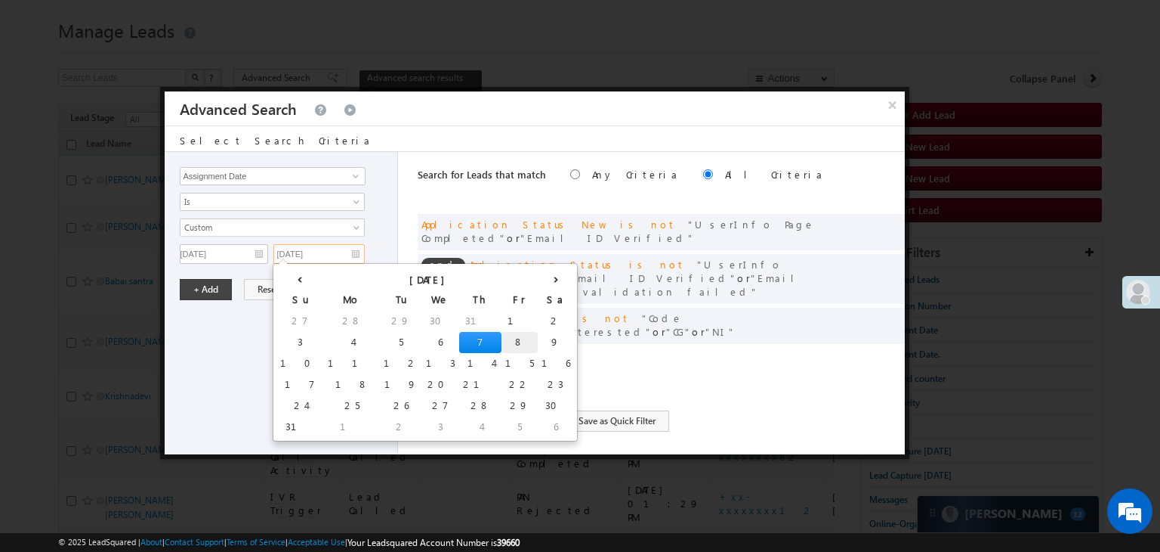
click at [502, 342] on td "8" at bounding box center [520, 342] width 36 height 21
type input "[DATE]"
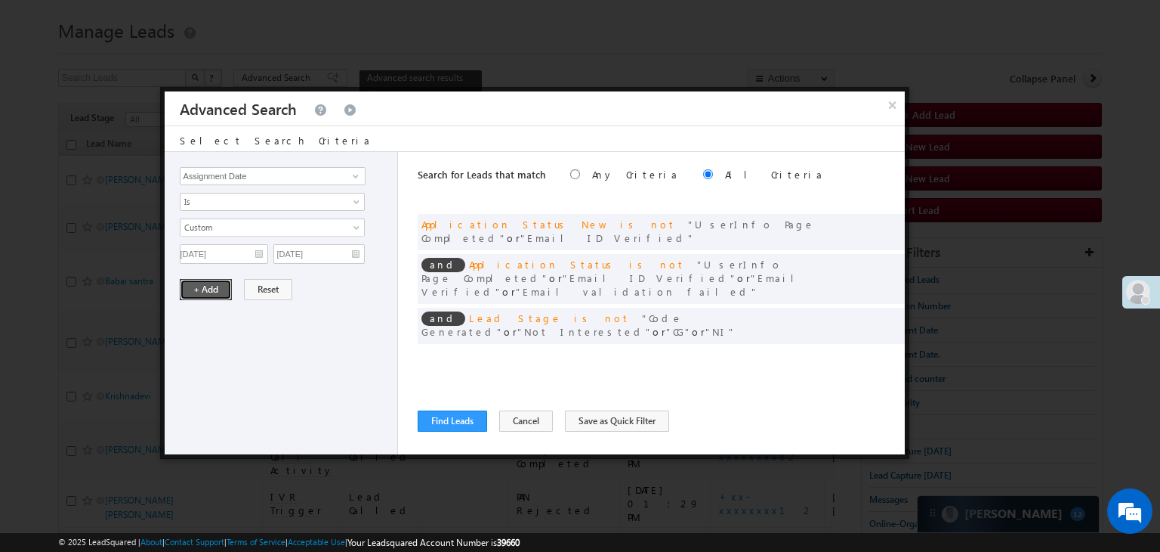
click at [209, 290] on button "+ Add" at bounding box center [206, 289] width 52 height 21
click at [450, 423] on button "Find Leads" at bounding box center [453, 420] width 70 height 21
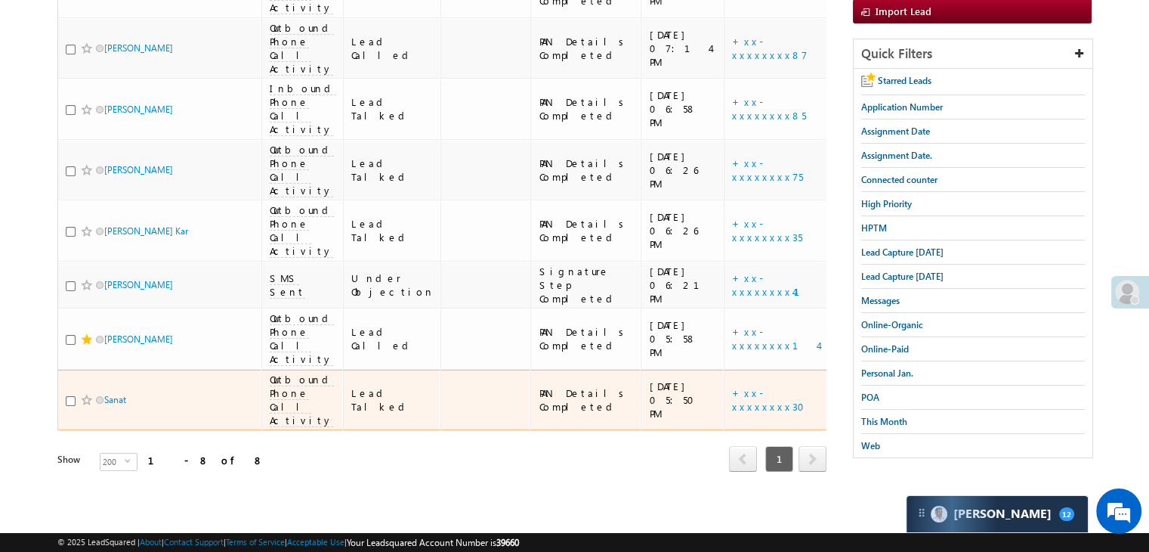
scroll to position [465, 0]
